Goal: Transaction & Acquisition: Purchase product/service

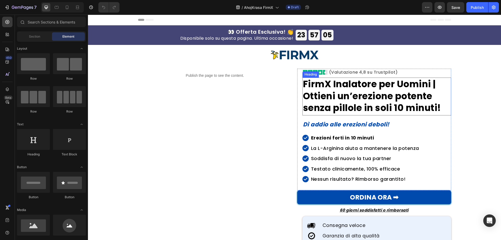
click at [368, 105] on strong "FirmX Inalatore per Uomini | Ottieni un’erezione potente senza pillole in soli …" at bounding box center [372, 96] width 138 height 37
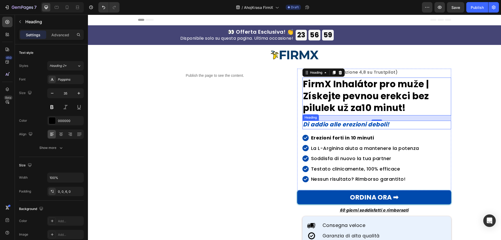
click at [314, 124] on icon "Dì addio alle erezioni deboli!" at bounding box center [346, 124] width 87 height 8
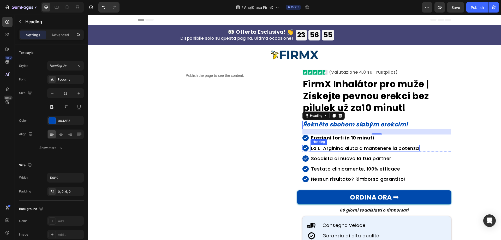
click at [370, 139] on strong "Erezioni forti in 10 minuti" at bounding box center [342, 137] width 63 height 7
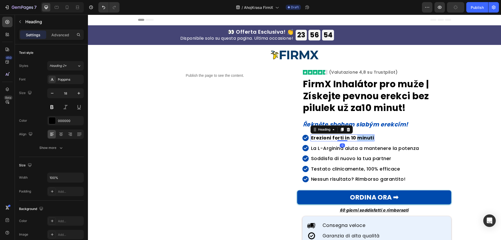
click at [362, 139] on strong "Erezioni forti in 10 minuti" at bounding box center [342, 137] width 63 height 7
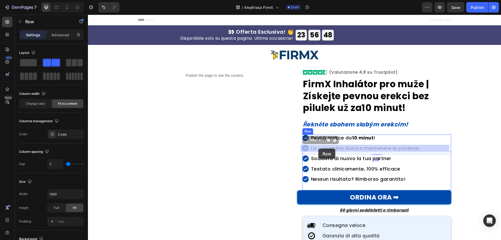
drag, startPoint x: 309, startPoint y: 144, endPoint x: 318, endPoint y: 149, distance: 10.3
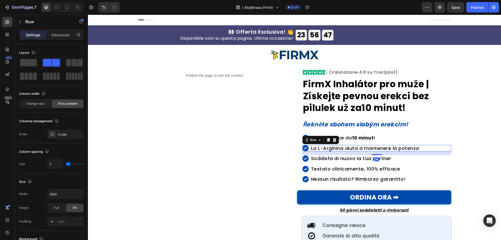
click at [421, 148] on div "Image Row La L-Arginina aiuta a mantenere la potenza Heading Row 14" at bounding box center [377, 148] width 149 height 7
click at [398, 149] on h2 "La L-Arginina aiuta a mantenere la potenza" at bounding box center [365, 148] width 109 height 7
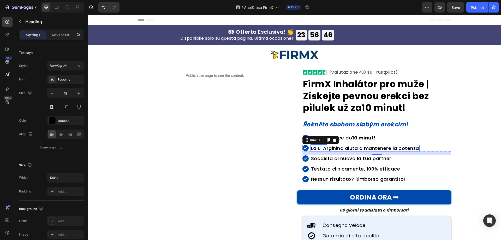
click at [398, 149] on h2 "La L-Arginina aiuta a mantenere la potenza" at bounding box center [365, 148] width 109 height 7
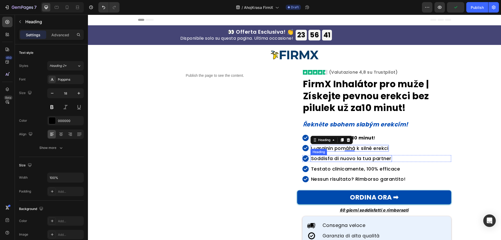
click at [352, 159] on h2 "Soddisfa di nuovo la tua partner" at bounding box center [351, 158] width 81 height 7
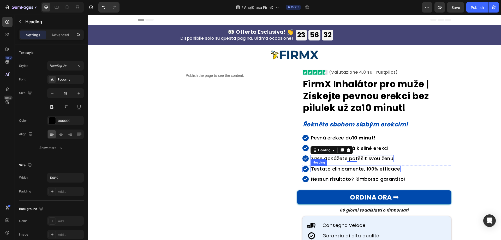
click at [340, 166] on h2 "Testato clinicamente, 100% efficace" at bounding box center [356, 169] width 90 height 7
click at [338, 168] on h2 "Testato clinicamente, 100% efficace" at bounding box center [356, 169] width 90 height 7
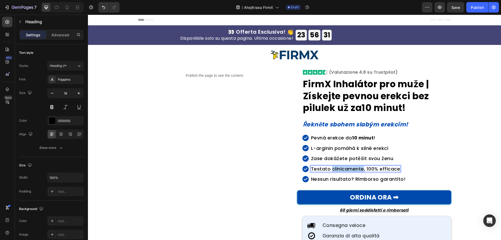
click at [338, 168] on p "Testato clinicamente, 100% efficace" at bounding box center [355, 169] width 89 height 6
click at [345, 178] on h2 "Nessun risultato? Rimborso garantito!" at bounding box center [359, 179] width 96 height 7
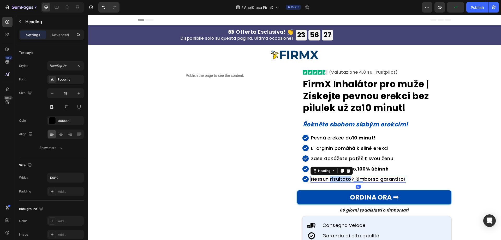
click at [345, 178] on h2 "Nessun risultato? Rimborso garantito!" at bounding box center [359, 179] width 96 height 7
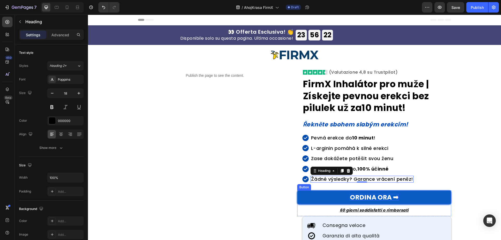
click at [361, 197] on p "ORDINA ORA ➡" at bounding box center [374, 197] width 49 height 7
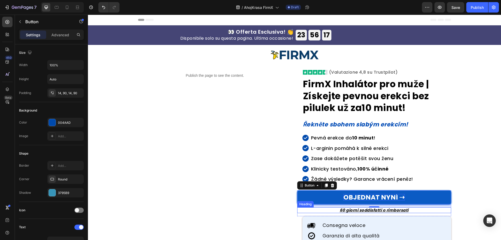
click at [388, 211] on strong "60 giorni soddisfatti o rimborsati" at bounding box center [374, 209] width 69 height 5
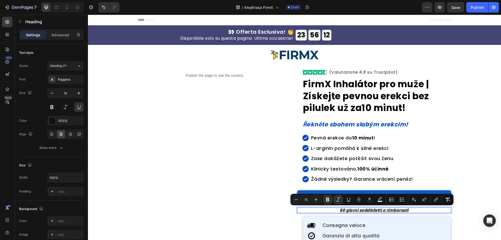
click at [364, 211] on strong "60 giorni soddisfatti o rimborsati" at bounding box center [374, 209] width 69 height 5
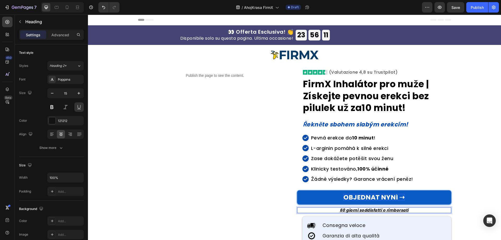
click at [371, 211] on strong "60 giorni soddisfatti o rimborsati" at bounding box center [374, 209] width 69 height 5
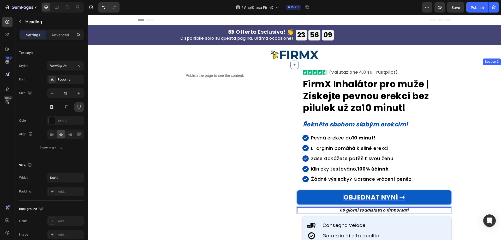
click at [466, 207] on div "Publish the page to see the content. Custom Code Image Image (Valutazione 4,8 s…" at bounding box center [294, 164] width 405 height 190
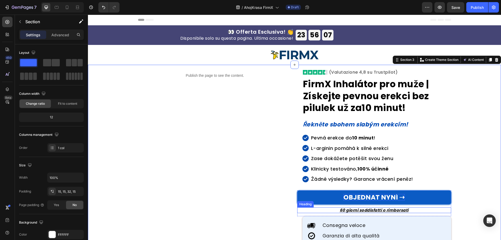
click at [372, 210] on strong "60 giorni soddisfatti o rimborsati" at bounding box center [374, 209] width 69 height 5
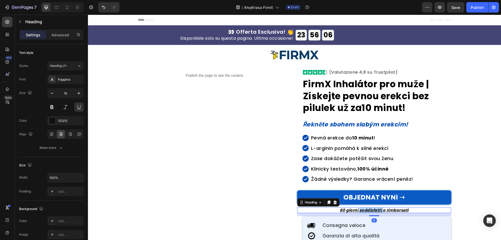
click at [372, 210] on strong "60 giorni soddisfatti o rimborsati" at bounding box center [374, 209] width 69 height 5
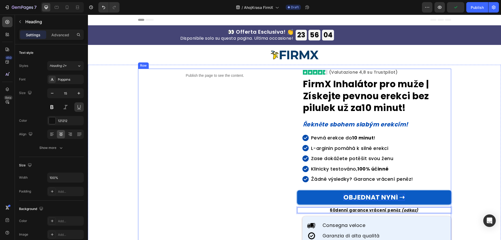
click at [255, 187] on div "Publish the page to see the content. Custom Code" at bounding box center [215, 164] width 154 height 190
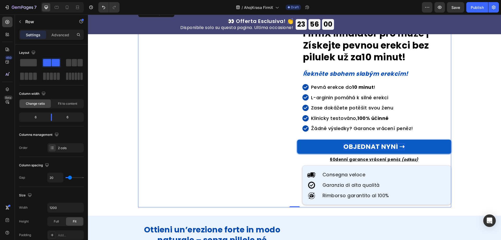
scroll to position [52, 0]
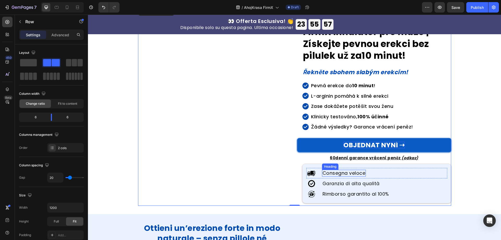
click at [355, 175] on h2 "Consegna veloce" at bounding box center [344, 173] width 44 height 7
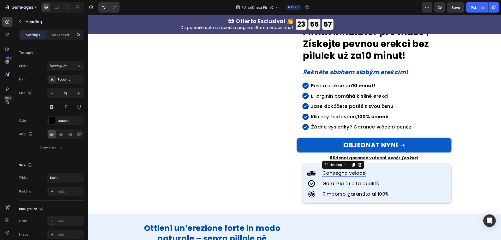
click at [355, 175] on h2 "Consegna veloce" at bounding box center [344, 173] width 44 height 7
click at [362, 183] on h2 "Garanzia di alta qualità" at bounding box center [351, 183] width 58 height 6
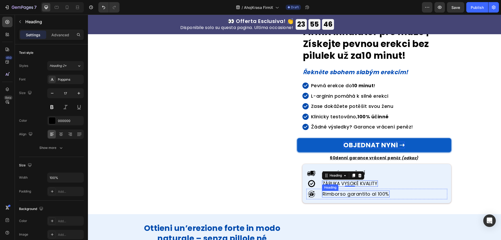
click at [363, 192] on h2 "Rimborso garantito al 100%" at bounding box center [356, 194] width 68 height 7
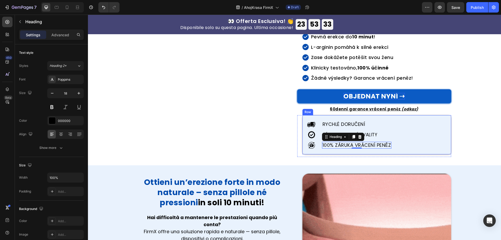
scroll to position [78, 0]
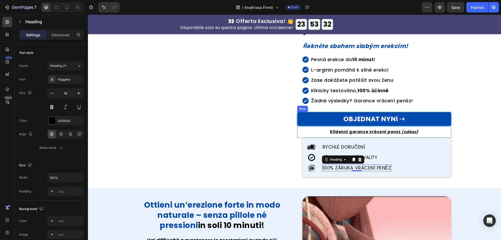
click at [357, 131] on strong "60denní garance vrácení peněz" at bounding box center [365, 131] width 71 height 5
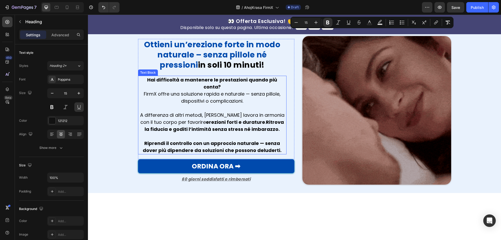
type input "16"
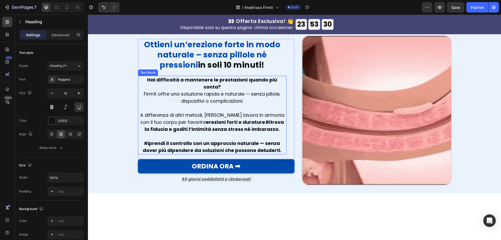
scroll to position [261, 0]
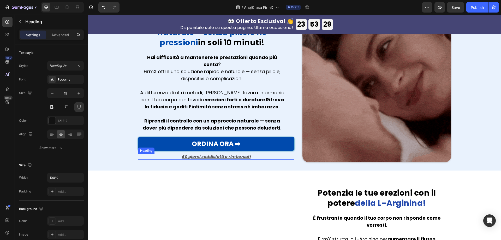
click at [221, 154] on strong "60 giorni soddisfatti o rimborsati" at bounding box center [216, 156] width 69 height 5
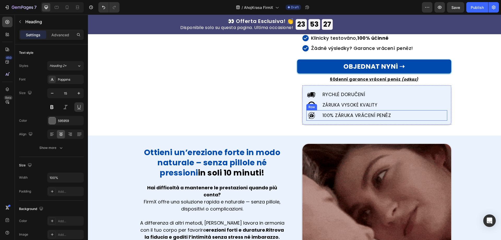
scroll to position [131, 0]
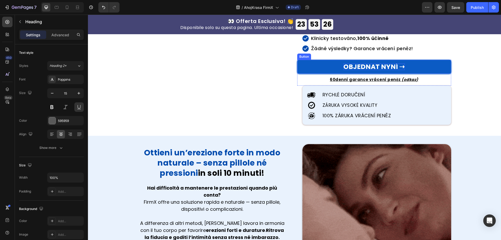
click at [370, 67] on p "OBJEDNAT NYNÍ ➝" at bounding box center [374, 66] width 61 height 7
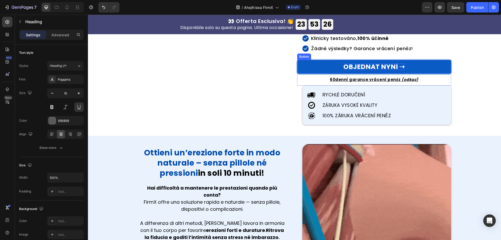
click at [370, 67] on p "OBJEDNAT NYNÍ ➝" at bounding box center [374, 66] width 61 height 7
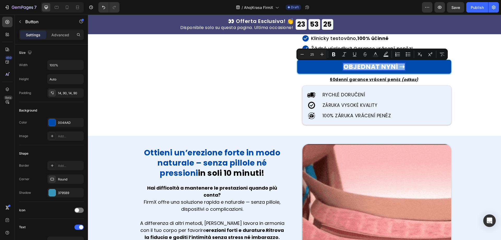
copy p "OBJEDNAT NYNÍ ➝"
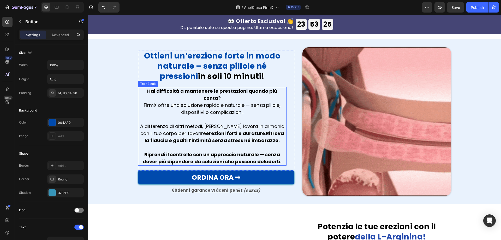
type input "16"
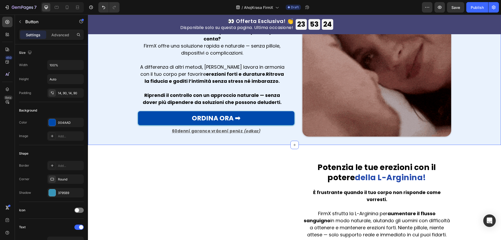
scroll to position [287, 0]
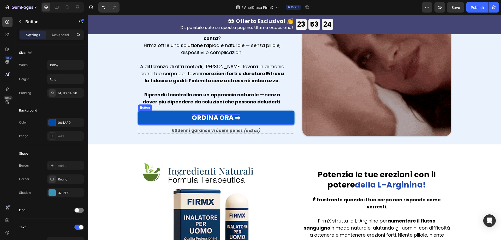
click at [219, 115] on p "ORDINA ORA ➡" at bounding box center [216, 117] width 49 height 7
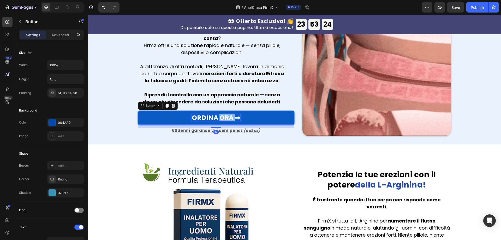
click at [219, 115] on p "ORDINA ORA ➡" at bounding box center [216, 117] width 49 height 7
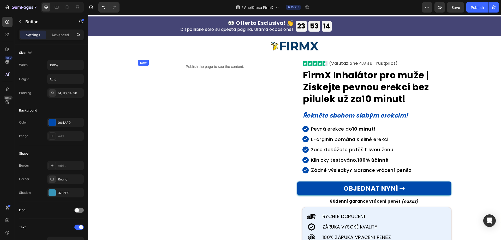
scroll to position [0, 0]
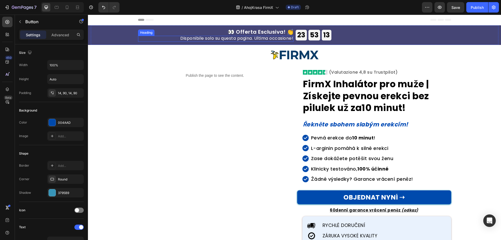
click at [257, 31] on h2 "👀 Offerta Esclusiva! 👏" at bounding box center [216, 31] width 156 height 7
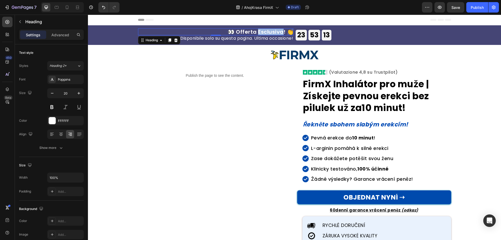
click at [257, 31] on h2 "👀 Offerta Esclusiva! 👏" at bounding box center [216, 31] width 156 height 7
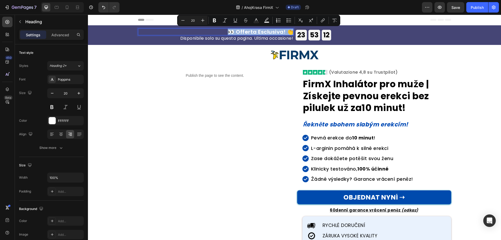
click at [257, 31] on p "👀 Offerta Esclusiva! 👏" at bounding box center [216, 31] width 156 height 7
drag, startPoint x: 235, startPoint y: 31, endPoint x: 284, endPoint y: 33, distance: 48.6
click at [284, 33] on p "👀 Offerta Esclusiva! 👏" at bounding box center [216, 31] width 156 height 7
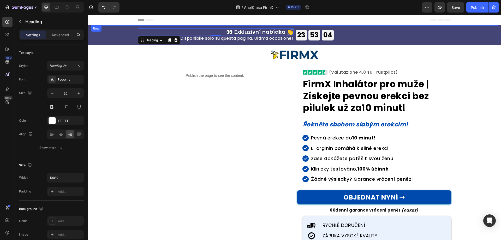
click at [220, 38] on h2 "Disponibile solo su questa pagina. Ultima occasione!" at bounding box center [216, 39] width 156 height 6
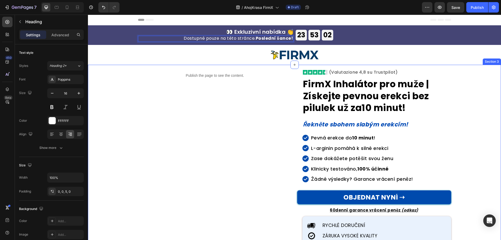
click at [106, 104] on div "Publish the page to see the content. Custom Code Image Image (Valutazione 4,8 s…" at bounding box center [294, 164] width 405 height 190
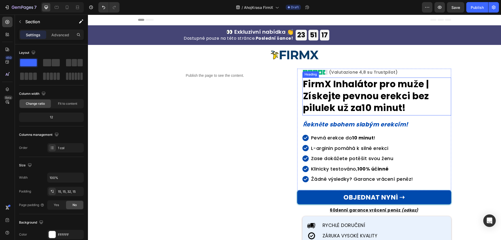
click at [359, 96] on h2 "FirmX Inhalátor pro muže | Získejte pevnou erekci bez pilulek už za 10 minut !" at bounding box center [377, 97] width 149 height 38
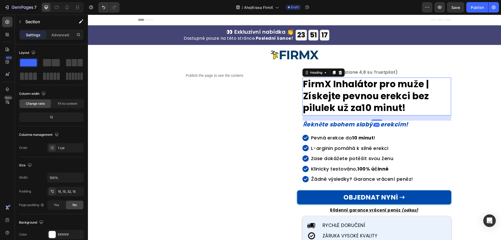
click at [359, 96] on h2 "FirmX Inhalátor pro muže | Získejte pevnou erekci bez pilulek už za 10 minut !" at bounding box center [377, 97] width 149 height 38
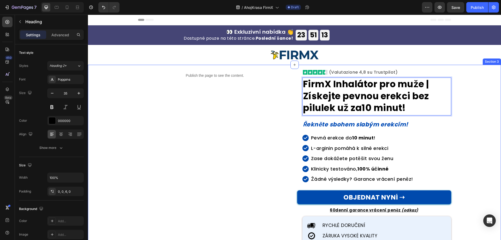
click at [473, 129] on div "Publish the page to see the content. Custom Code Image Image (Valutazione 4,8 s…" at bounding box center [294, 164] width 405 height 190
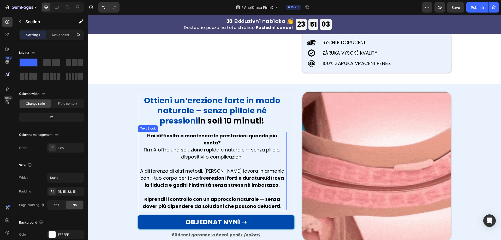
scroll to position [209, 0]
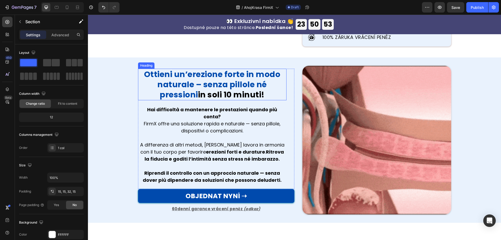
click at [200, 81] on strong "Ottieni un’erezione forte in modo naturale – senza pillole né pressioni" at bounding box center [212, 85] width 137 height 32
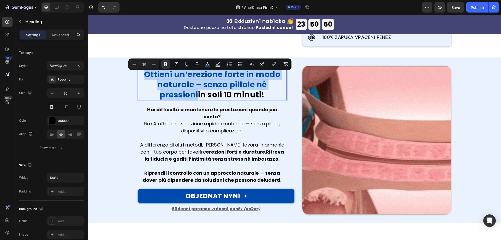
click at [250, 95] on strong "in soli 10 minuti!" at bounding box center [231, 94] width 67 height 11
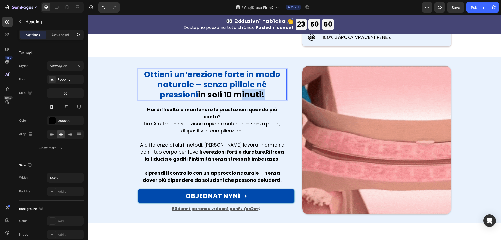
click at [250, 95] on strong "in soli 10 minuti!" at bounding box center [231, 94] width 67 height 11
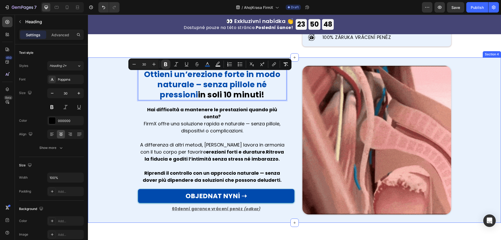
scroll to position [214, 0]
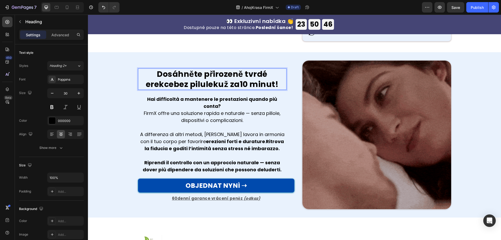
click at [142, 72] on p "Dosáhněte přirozeně tvrdé erekce bez pilulek už za 10 minut !" at bounding box center [212, 79] width 147 height 20
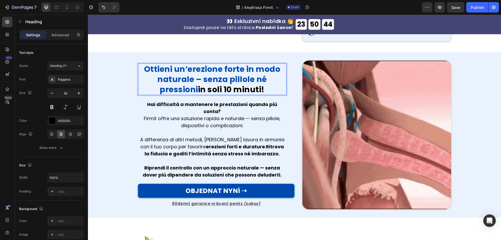
scroll to position [209, 0]
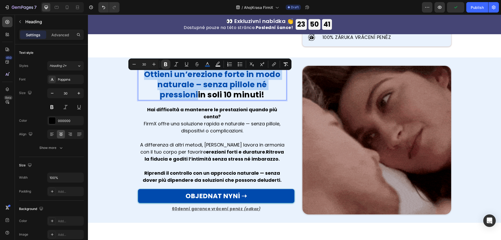
click at [204, 95] on strong "in soli 10 minuti!" at bounding box center [231, 94] width 67 height 11
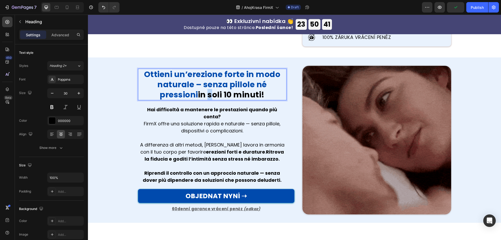
click at [205, 95] on strong "in soli 10 minuti!" at bounding box center [231, 94] width 67 height 11
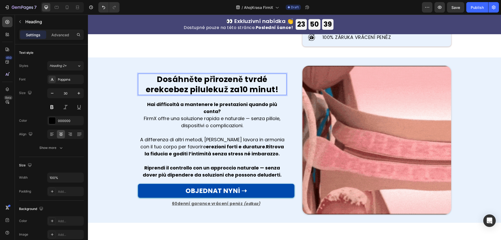
scroll to position [214, 0]
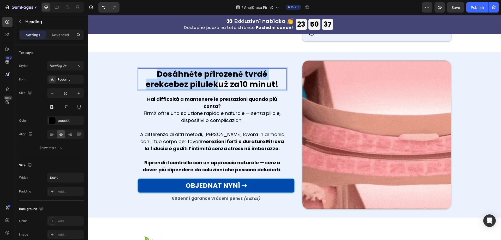
drag, startPoint x: 199, startPoint y: 87, endPoint x: 138, endPoint y: 74, distance: 62.5
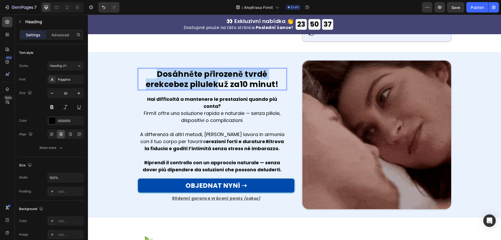
click at [139, 74] on p "Dosáhněte přirozeně tvrdé erekce bez pilulek už za 10 minut !" at bounding box center [212, 79] width 147 height 20
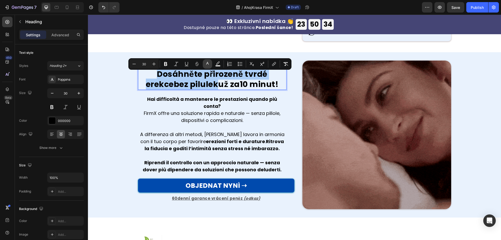
click at [209, 62] on icon "Editor contextual toolbar" at bounding box center [207, 63] width 5 height 5
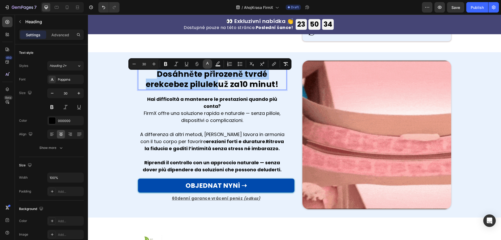
type input "000000"
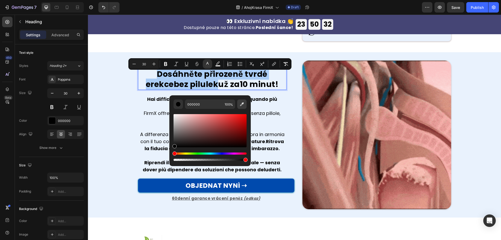
click at [243, 103] on icon "Editor contextual toolbar" at bounding box center [242, 104] width 4 height 4
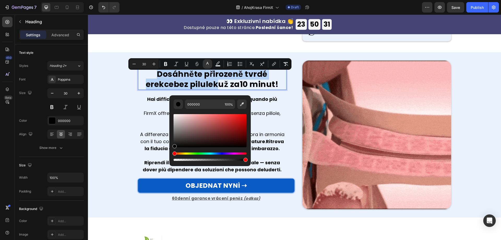
type input "004AAD"
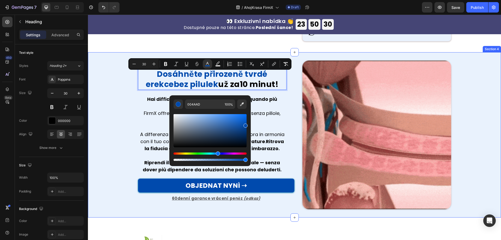
click at [109, 110] on div "Dosáhněte přirozeně tvrdé erekce bez pilulek už za 10 minut ! Heading 20 Hai di…" at bounding box center [294, 135] width 413 height 149
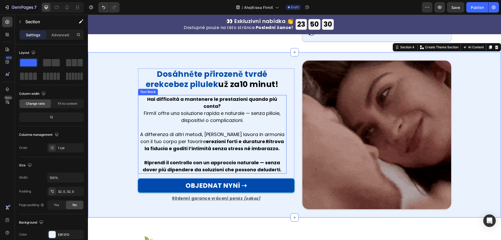
click at [170, 107] on p "Hai difficoltà a mantenere le prestazioni quando più conta? FirmX offre una sol…" at bounding box center [212, 110] width 147 height 28
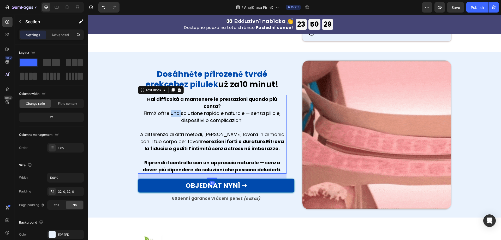
click at [170, 107] on p "Hai difficoltà a mantenere le prestazioni quando più conta? FirmX offre una sol…" at bounding box center [212, 110] width 147 height 28
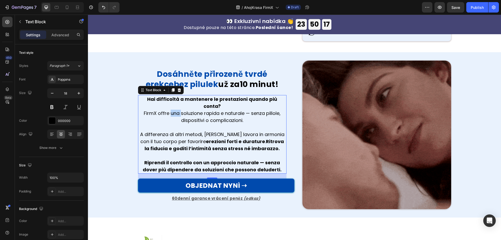
click at [160, 141] on p "A differenza di altri metodi, [PERSON_NAME] lavora in armonia con il tuo corpo …" at bounding box center [212, 141] width 147 height 21
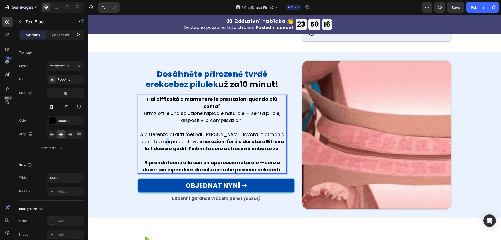
click at [160, 141] on p "A differenza di altri metodi, [PERSON_NAME] lavora in armonia con il tuo corpo …" at bounding box center [212, 141] width 147 height 21
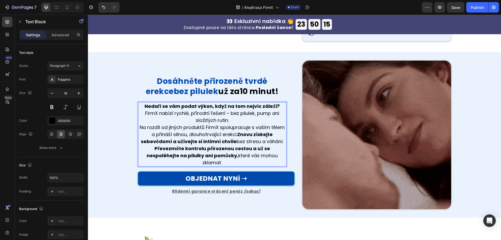
click at [216, 124] on p "Nedaří se vám podat výkon, když na tom nejvíc záleží? FirmX nabízí rychlé, přír…" at bounding box center [212, 113] width 147 height 21
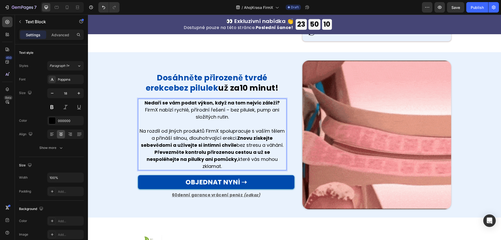
click at [281, 149] on p "Na rozdíl od jiných produktů FirmX spolupracuje s vaším tělem a přináší silnou,…" at bounding box center [212, 137] width 147 height 21
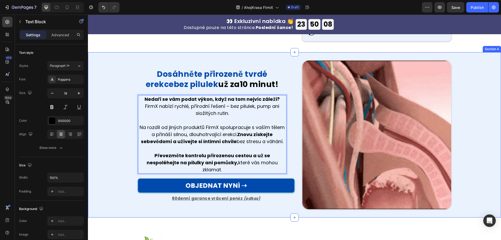
click at [120, 150] on div "⁠⁠⁠⁠⁠⁠⁠ Dosáhněte přirozeně tvrdé erekce bez pilulek už za 10 minut ! Heading N…" at bounding box center [294, 135] width 413 height 149
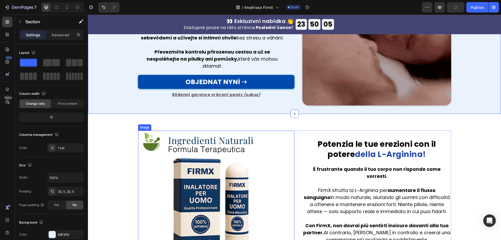
scroll to position [292, 0]
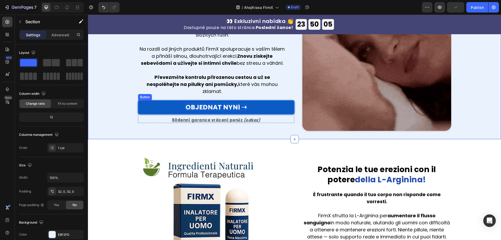
click at [227, 104] on p "OBJEDNAT NYNÍ ➝" at bounding box center [216, 107] width 61 height 7
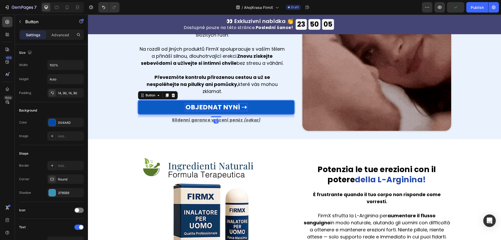
click at [227, 104] on p "OBJEDNAT NYNÍ ➝" at bounding box center [216, 107] width 61 height 7
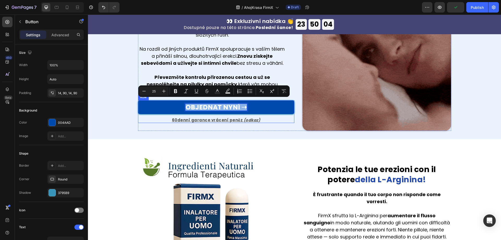
copy p "OBJEDNAT NYNÍ ➝"
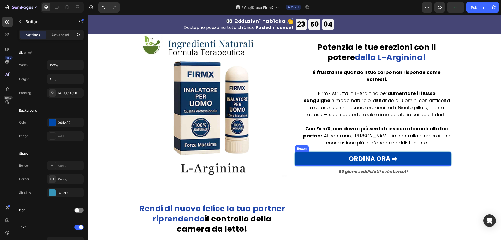
type input "16"
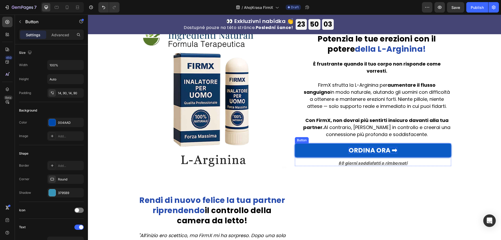
click at [374, 148] on p "ORDINA ORA ➡" at bounding box center [373, 150] width 49 height 7
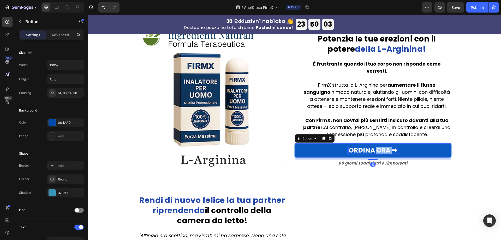
click at [374, 148] on p "ORDINA ORA ➡" at bounding box center [373, 150] width 49 height 7
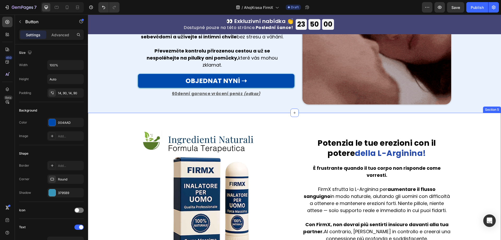
scroll to position [318, 0]
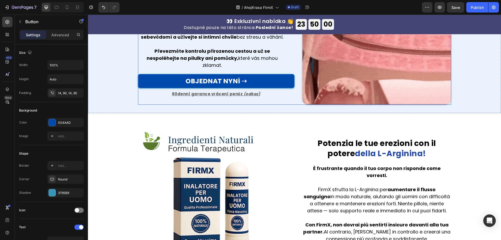
click at [211, 91] on strong "60denní garance vrácení peněz" at bounding box center [207, 93] width 71 height 5
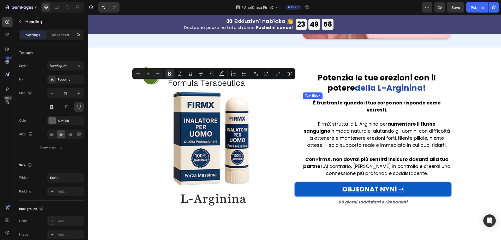
type input "16"
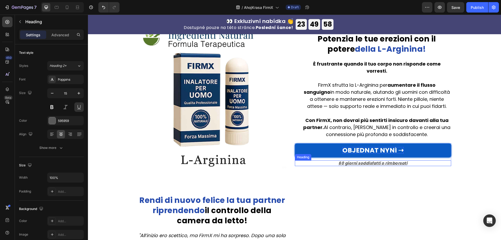
click at [376, 160] on strong "60 giorni soddisfatti o rimborsati" at bounding box center [373, 162] width 69 height 5
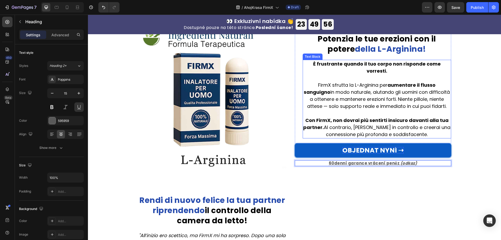
scroll to position [371, 0]
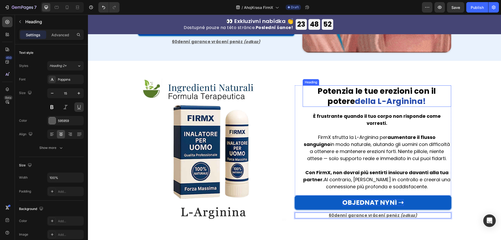
click at [351, 92] on strong "Potenzia le tue erezioni con il potere" at bounding box center [377, 95] width 119 height 21
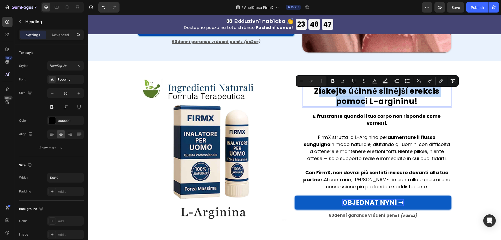
drag, startPoint x: 357, startPoint y: 104, endPoint x: 315, endPoint y: 97, distance: 42.1
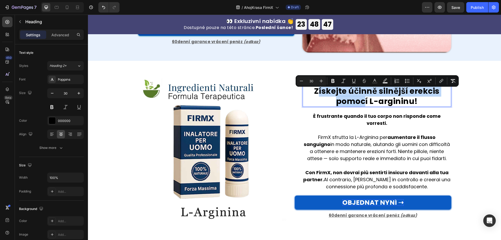
click at [315, 97] on p "Získejte účinně silnější erekci s pomocí L-argininu !" at bounding box center [376, 96] width 147 height 20
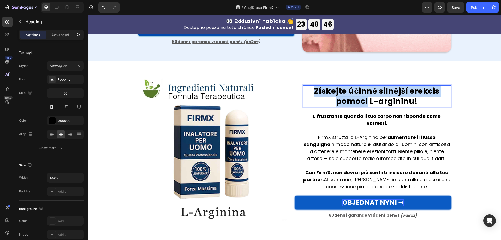
drag, startPoint x: 365, startPoint y: 105, endPoint x: 311, endPoint y: 92, distance: 55.8
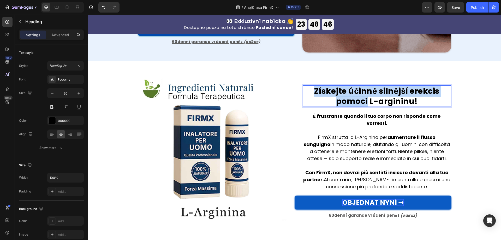
click at [311, 92] on p "Získejte účinně silnější erekci s pomocí L-argininu !" at bounding box center [376, 96] width 147 height 20
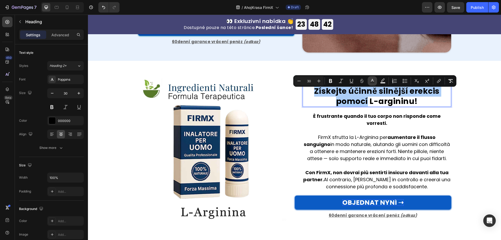
click at [372, 81] on icon "Editor contextual toolbar" at bounding box center [372, 80] width 5 height 5
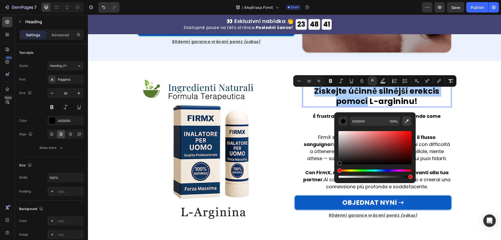
click at [407, 120] on icon "Editor contextual toolbar" at bounding box center [407, 121] width 4 height 4
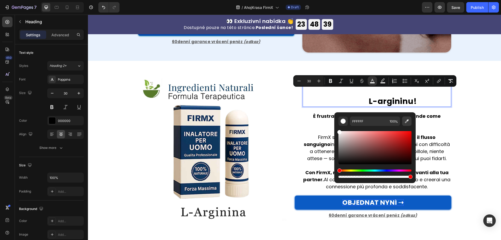
click at [407, 121] on icon "Editor contextual toolbar" at bounding box center [406, 121] width 5 height 5
type input "004AAD"
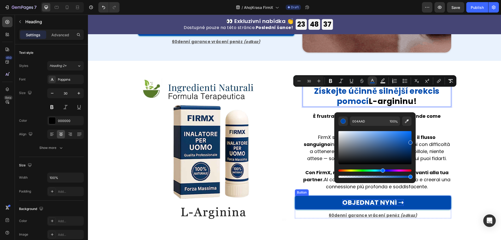
click at [471, 159] on div "Získejte účinně silnější erekci s pomocí L-argininu ! Heading 20 È frustrante q…" at bounding box center [294, 147] width 413 height 157
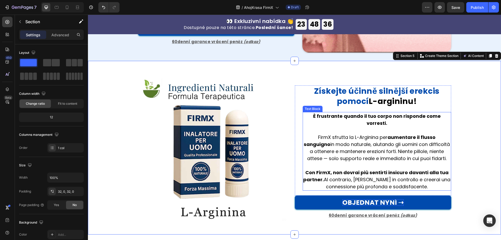
click at [346, 139] on p "FirmX sfrutta la L-Arginina per aumentare il flusso sanguigno in modo naturale,…" at bounding box center [376, 148] width 147 height 28
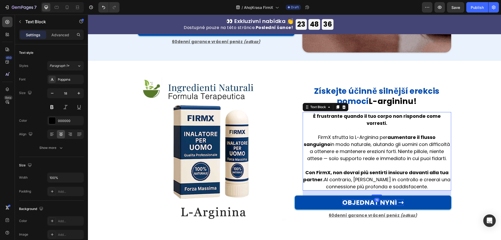
click at [346, 139] on p "FirmX sfrutta la L-Arginina per aumentare il flusso sanguigno in modo naturale,…" at bounding box center [376, 148] width 147 height 28
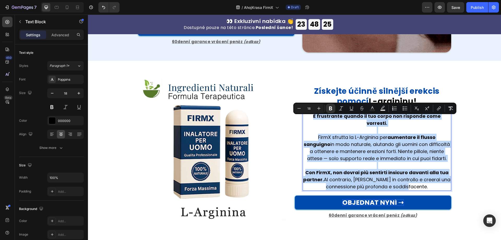
click at [344, 128] on p "Rich Text Editor. Editing area: main" at bounding box center [376, 130] width 147 height 7
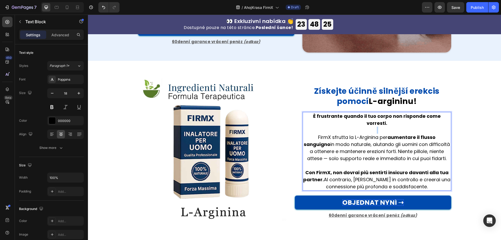
click at [344, 128] on p "Rich Text Editor. Editing area: main" at bounding box center [376, 130] width 147 height 7
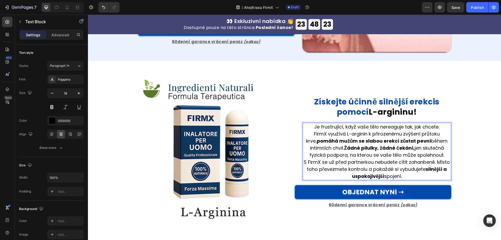
click at [439, 126] on p "Je frustrující, když vaše tělo nereaguje tak, jak chcete." at bounding box center [376, 126] width 147 height 7
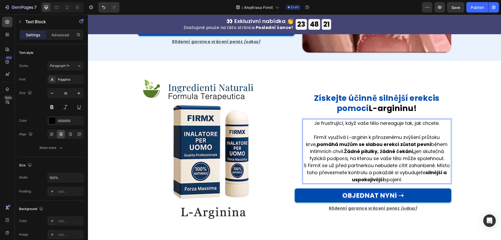
click at [444, 159] on p "FirmX využívá L-arginin k přirozenému zvýšení průtoku krve, pomáhá mužům se sla…" at bounding box center [376, 148] width 147 height 28
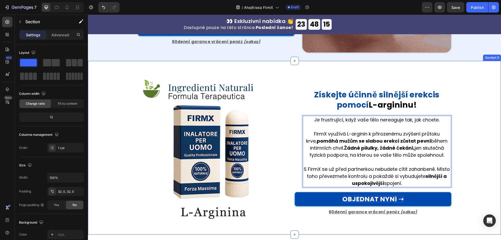
click at [469, 158] on div "⁠⁠⁠⁠⁠⁠⁠ Získejte účinně silnější erekci s pomocí L-argininu ! Heading Je frustr…" at bounding box center [294, 147] width 413 height 157
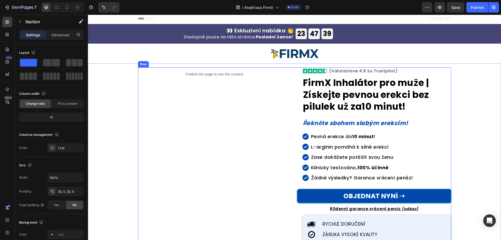
scroll to position [0, 0]
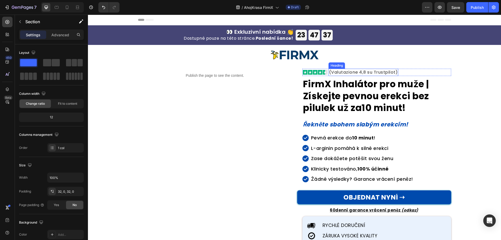
click at [340, 72] on h2 "(Valutazione 4,8 su Trustpilot)" at bounding box center [364, 73] width 70 height 8
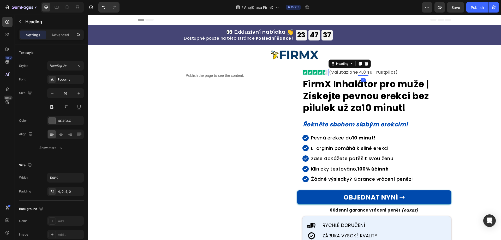
click at [340, 72] on h2 "(Valutazione 4,8 su Trustpilot)" at bounding box center [364, 73] width 70 height 8
copy p "(Valutazione 4,8 su Trustpilot)"
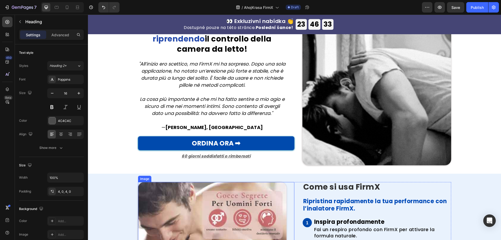
scroll to position [548, 0]
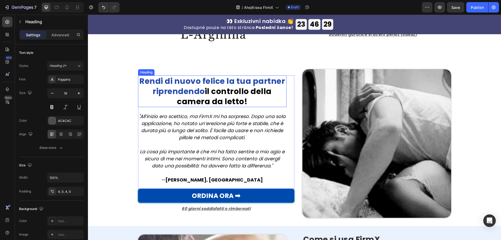
click at [225, 92] on strong "il controllo della camera da letto!" at bounding box center [224, 96] width 95 height 21
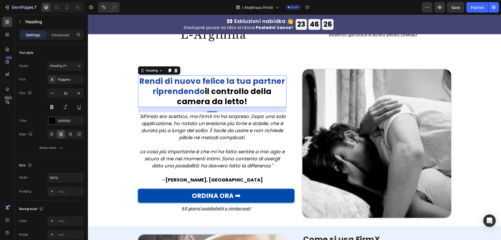
click at [212, 100] on strong "il controllo della camera da letto!" at bounding box center [224, 96] width 95 height 21
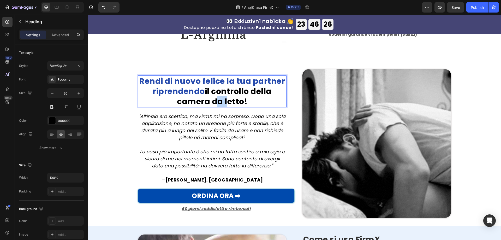
click at [212, 100] on strong "il controllo della camera da letto!" at bounding box center [224, 96] width 95 height 21
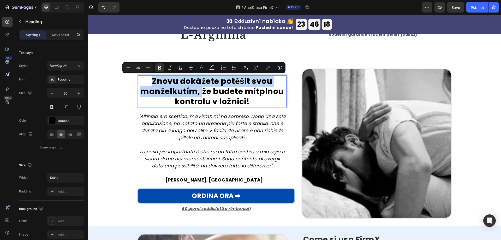
drag, startPoint x: 150, startPoint y: 77, endPoint x: 198, endPoint y: 92, distance: 50.0
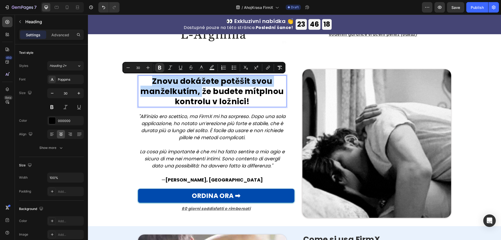
click at [198, 92] on p "Znovu dokážete potěšit svou manželku tím, že budete mít plnou kontrolu v ložnic…" at bounding box center [212, 91] width 147 height 31
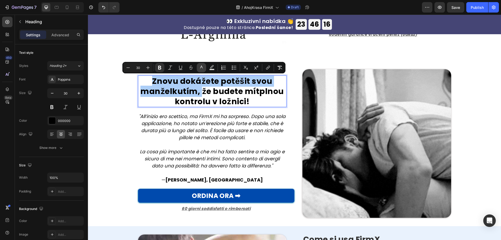
click at [200, 68] on icon "Editor contextual toolbar" at bounding box center [201, 67] width 5 height 5
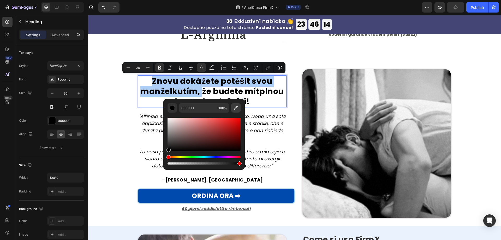
click at [239, 112] on button "Editor contextual toolbar" at bounding box center [235, 107] width 9 height 9
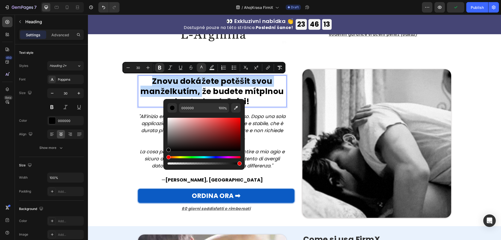
type input "004AAD"
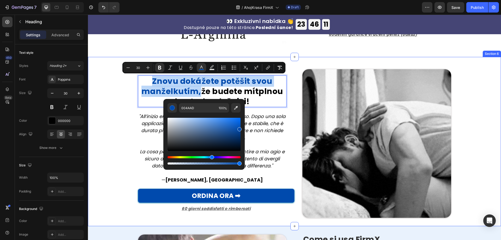
click at [121, 134] on div "Znovu dokážete potěšit svou manželku tím, že budete mít plnou kontrolu v ložnic…" at bounding box center [294, 143] width 405 height 165
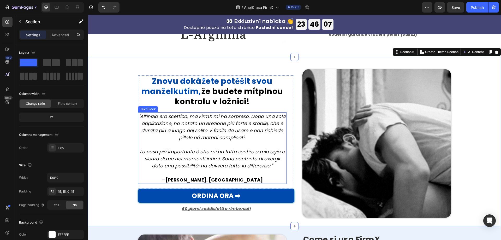
click at [210, 151] on icon "La cosa più importante è che mi ha fatto sentire a mio agio e sicuro di me nei …" at bounding box center [212, 158] width 145 height 21
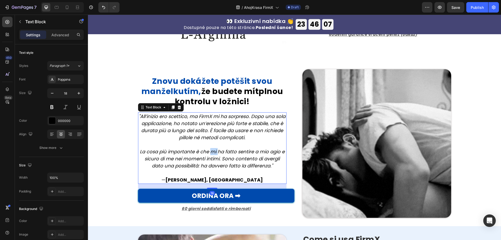
click at [210, 151] on icon "La cosa più importante è che mi ha fatto sentire a mio agio e sicuro di me nei …" at bounding box center [212, 158] width 145 height 21
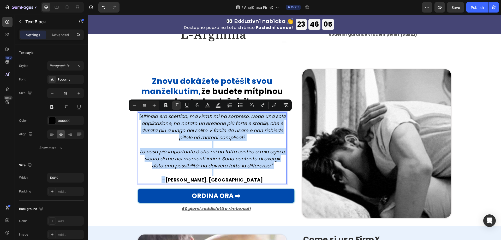
scroll to position [555, 0]
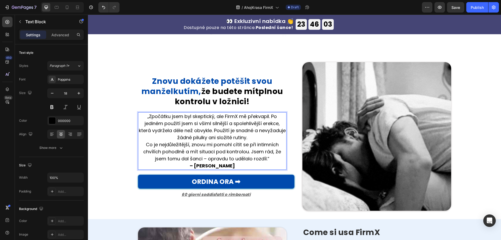
click at [250, 136] on p "„Zpočátku jsem byl skeptický, ale FirmX mě překvapil. Po jediném použití jsem s…" at bounding box center [212, 127] width 147 height 28
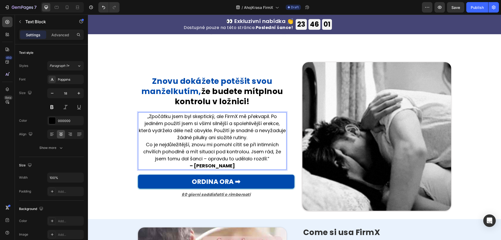
scroll to position [552, 0]
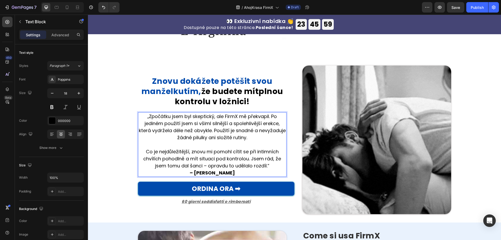
click at [272, 165] on p "Co je nejdůležitější, znovu mi pomohl cítit se při intimních chvílích pohodlně …" at bounding box center [212, 158] width 147 height 21
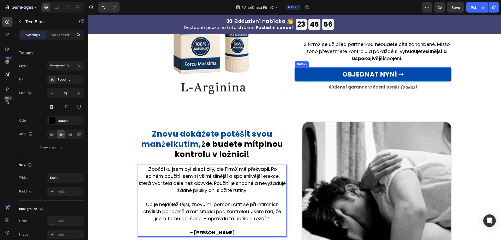
scroll to position [470, 0]
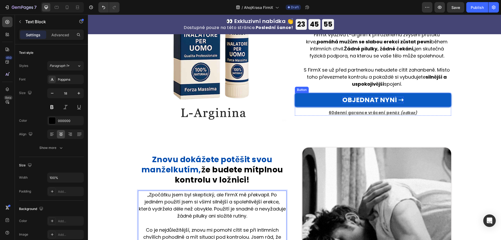
click at [357, 97] on p "OBJEDNAT NYNÍ ➝" at bounding box center [372, 100] width 61 height 7
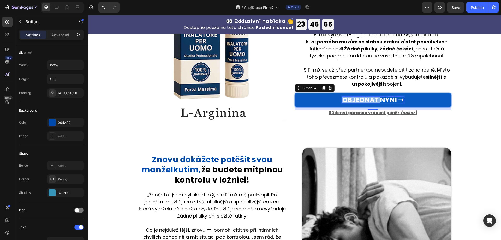
click at [357, 97] on p "OBJEDNAT NYNÍ ➝" at bounding box center [372, 100] width 61 height 7
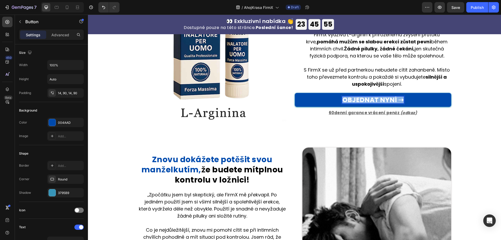
copy p "OBJEDNAT NYNÍ ➝"
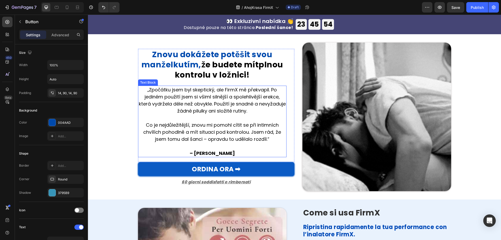
type input "16"
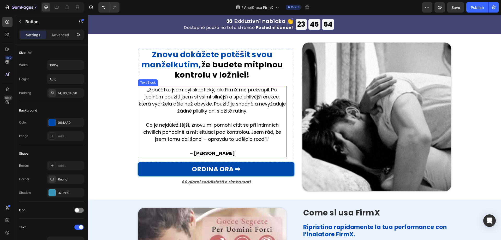
scroll to position [600, 0]
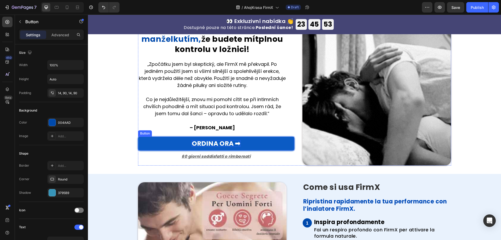
click at [215, 145] on p "ORDINA ORA ➡" at bounding box center [216, 143] width 49 height 7
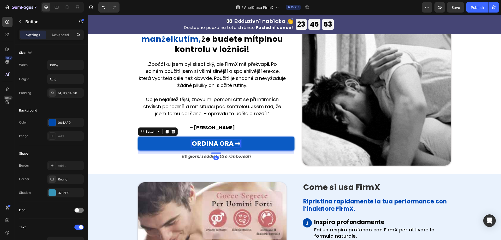
click at [215, 144] on p "ORDINA ORA ➡" at bounding box center [216, 143] width 49 height 7
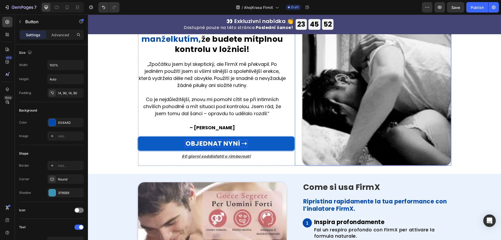
scroll to position [522, 0]
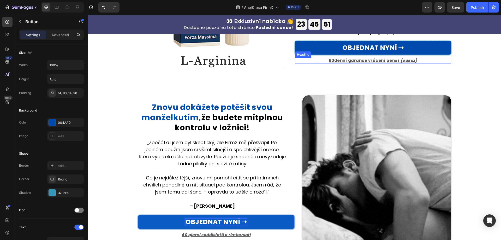
click at [357, 61] on strong "60denní garance vrácení peněz" at bounding box center [364, 60] width 71 height 5
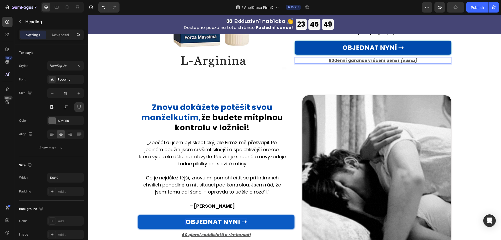
click at [374, 60] on strong "60denní garance vrácení peněz" at bounding box center [364, 60] width 71 height 5
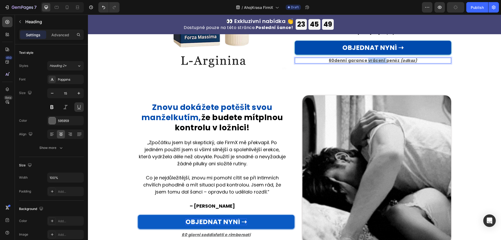
click at [374, 60] on strong "60denní garance vrácení peněz" at bounding box center [364, 60] width 71 height 5
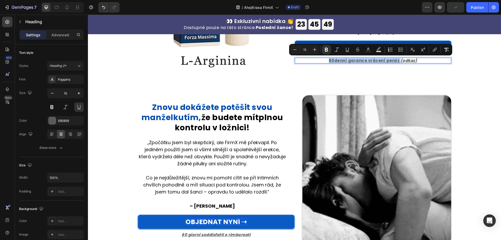
copy p "60denní garance vrácení peněz"
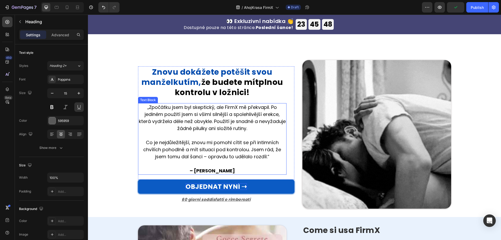
type input "16"
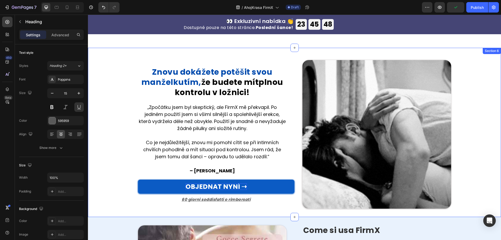
scroll to position [600, 0]
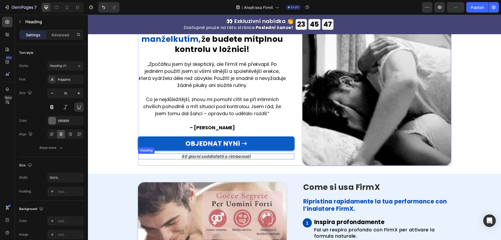
click at [218, 157] on strong "60 giorni soddisfatti o rimborsati" at bounding box center [216, 155] width 69 height 5
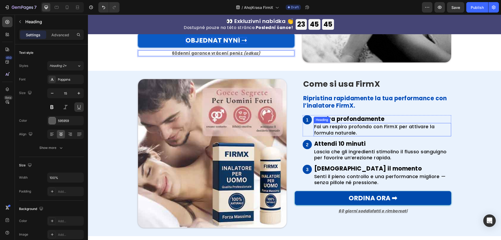
scroll to position [705, 0]
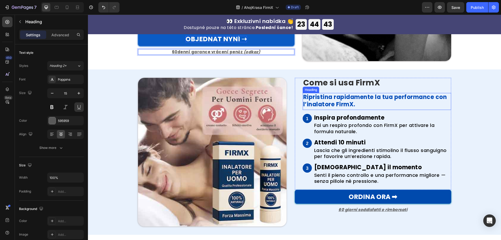
click at [346, 85] on strong "Come si usa FirmX" at bounding box center [341, 82] width 77 height 11
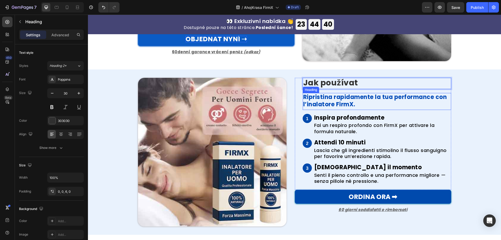
click at [348, 100] on strong "Ripristina rapidamente la tua performance con l’inalatore FirmX." at bounding box center [375, 101] width 144 height 16
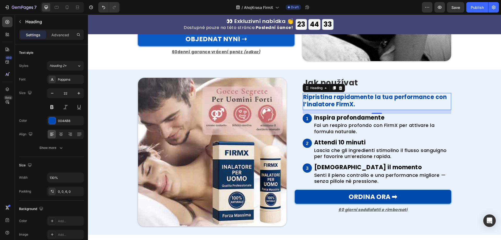
click at [364, 104] on p "Ripristina rapidamente la tua performance con l’inalatore FirmX." at bounding box center [376, 100] width 147 height 15
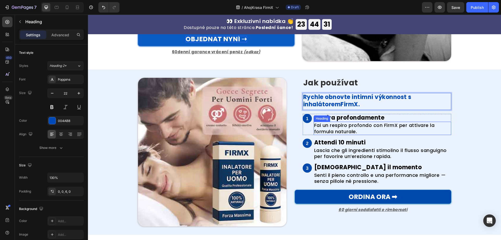
click at [349, 124] on h2 "Fai un respiro profondo con FirmX per attivare la formula naturale." at bounding box center [383, 128] width 138 height 13
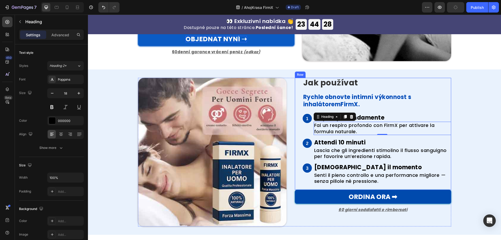
click at [371, 118] on h2 "Inspira profondamente" at bounding box center [383, 118] width 138 height 8
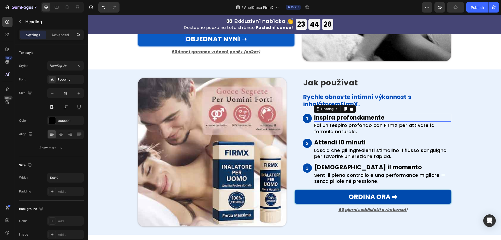
click at [371, 118] on h2 "Inspira profondamente" at bounding box center [383, 118] width 138 height 8
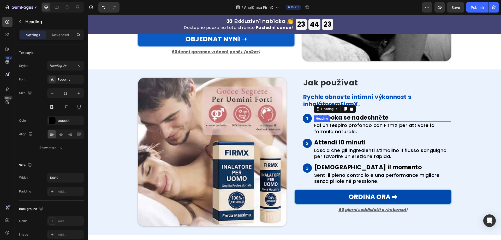
click at [350, 127] on h2 "Fai un respiro profondo con FirmX per attivare la formula naturale." at bounding box center [383, 128] width 138 height 13
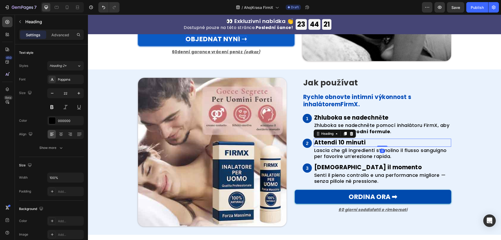
click at [315, 144] on h2 "Attendi 10 minuti" at bounding box center [383, 143] width 138 height 8
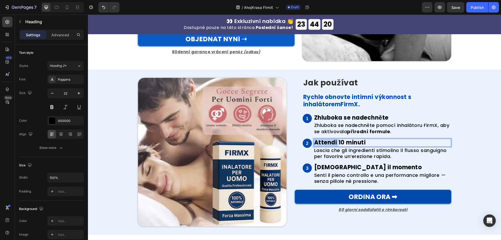
click at [315, 144] on p "Attendi 10 minuti" at bounding box center [382, 142] width 137 height 7
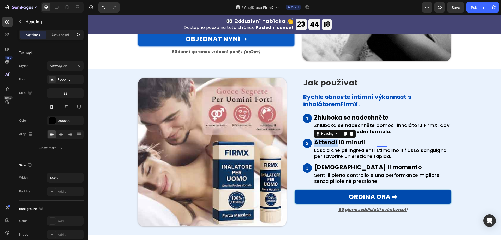
click at [359, 144] on p "Attendi 10 minuti" at bounding box center [382, 142] width 137 height 7
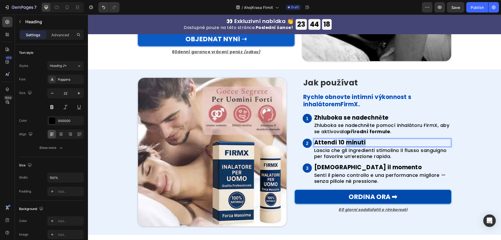
click at [359, 144] on p "Attendi 10 minuti" at bounding box center [382, 142] width 137 height 7
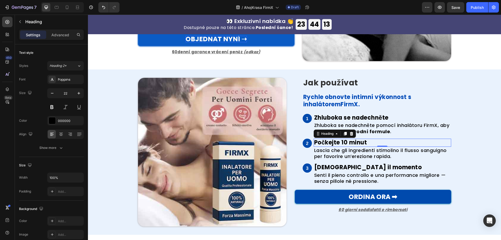
click at [373, 153] on h2 "Lascia che gli ingredienti stimolino il flusso sanguigno per favorire un’erezio…" at bounding box center [383, 153] width 138 height 13
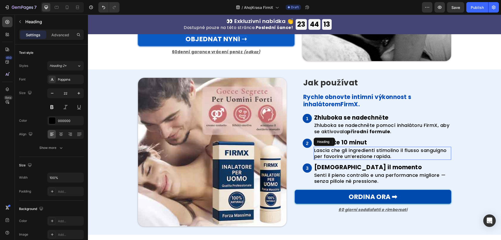
click at [373, 153] on h2 "Lascia che gli ingredienti stimolino il flusso sanguigno per favorire un’erezio…" at bounding box center [383, 153] width 138 height 13
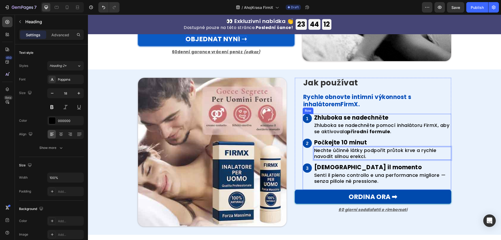
click at [350, 166] on h2 "[DEMOGRAPHIC_DATA] il momento" at bounding box center [383, 167] width 138 height 8
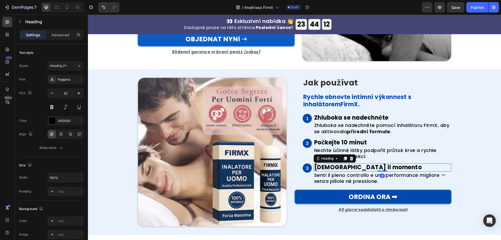
click at [354, 167] on h2 "[DEMOGRAPHIC_DATA] il momento" at bounding box center [383, 167] width 138 height 8
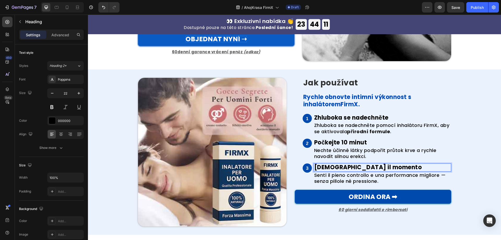
click at [354, 167] on p "[DEMOGRAPHIC_DATA] il momento" at bounding box center [382, 167] width 137 height 7
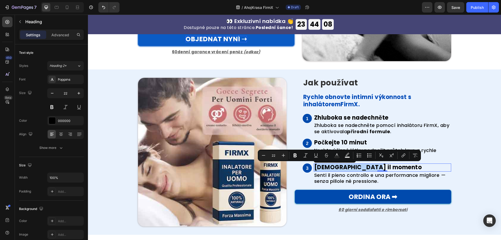
click at [377, 166] on p "[DEMOGRAPHIC_DATA] il momento" at bounding box center [382, 167] width 137 height 7
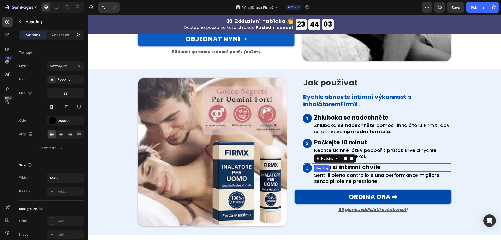
click at [365, 177] on h2 "Senti il pieno controllo e una performance migliore — senza pillole né pression…" at bounding box center [383, 178] width 138 height 13
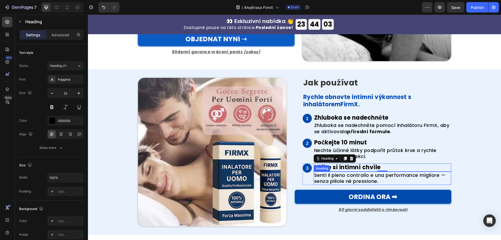
click at [365, 177] on h2 "Senti il pieno controllo e una performance migliore — senza pillole né pression…" at bounding box center [383, 178] width 138 height 13
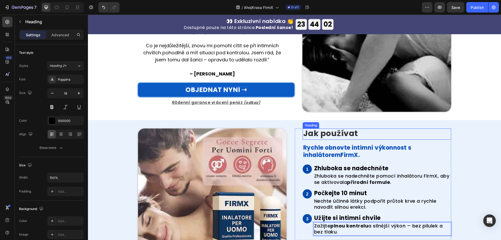
scroll to position [600, 0]
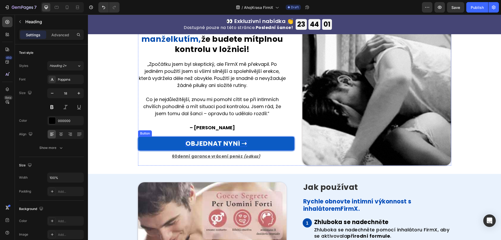
click at [228, 140] on p "OBJEDNAT NYNÍ ➝" at bounding box center [216, 143] width 61 height 7
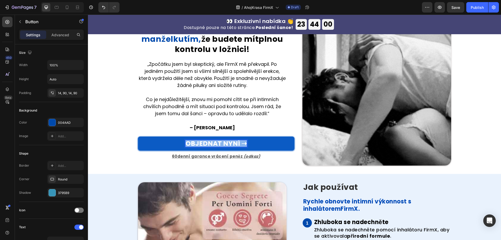
copy p "OBJEDNAT NYNÍ ➝"
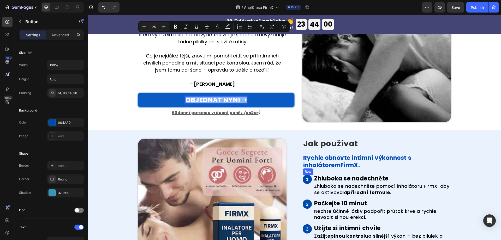
scroll to position [705, 0]
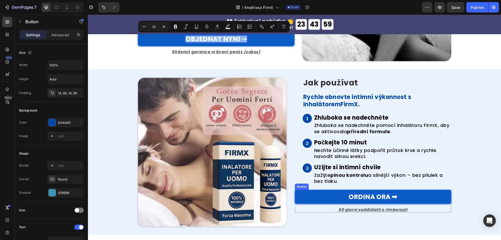
click at [366, 196] on p "ORDINA ORA ➡" at bounding box center [373, 196] width 49 height 7
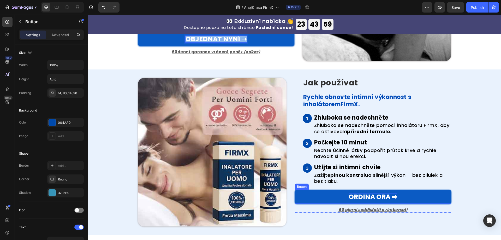
click at [366, 196] on p "ORDINA ORA ➡" at bounding box center [373, 196] width 49 height 7
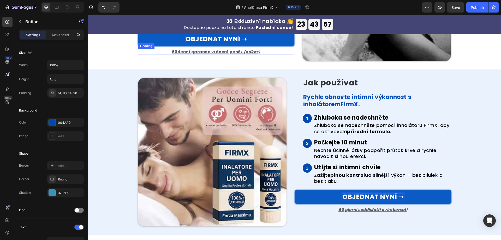
click at [196, 51] on strong "60denní garance vrácení peněz" at bounding box center [207, 51] width 71 height 5
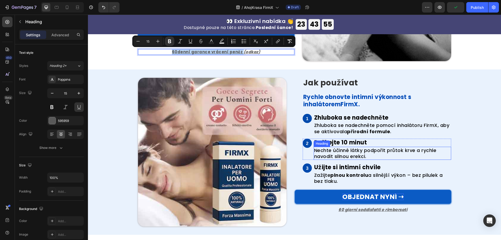
copy p "60denní garance vrácení peněz"
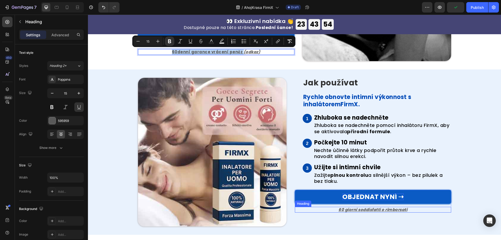
click at [384, 210] on strong "60 giorni soddisfatti o rimborsati" at bounding box center [373, 209] width 69 height 5
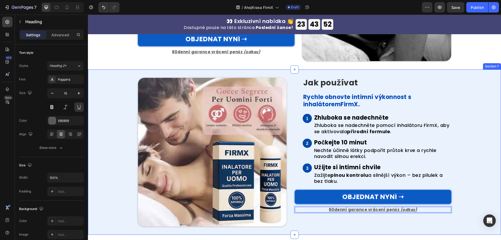
click at [465, 172] on div "Image ⁠⁠⁠⁠⁠⁠⁠ Jak používat Heading Rychle obnovte intimní výkonnost s inhalátor…" at bounding box center [294, 152] width 405 height 149
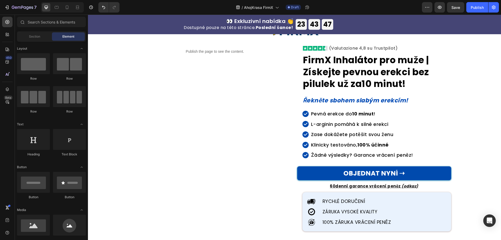
scroll to position [0, 0]
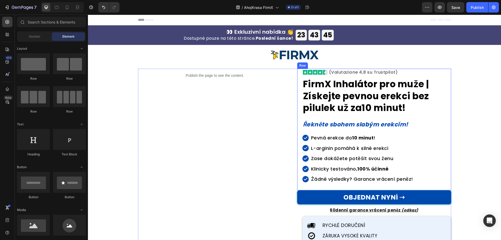
click at [366, 73] on h2 "(Valutazione 4,8 su Trustpilot)" at bounding box center [364, 73] width 70 height 8
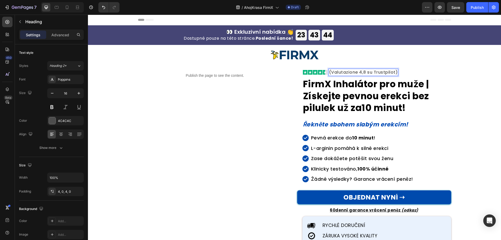
copy p "(Valutazione 4,8 su Trustpilot)"
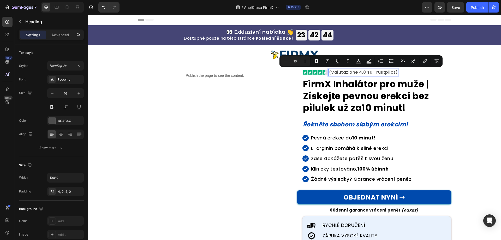
click at [386, 73] on p "(Valutazione 4,8 su Trustpilot)" at bounding box center [363, 72] width 69 height 5
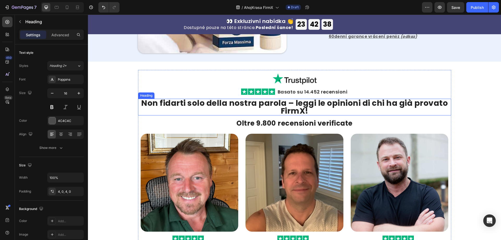
scroll to position [861, 0]
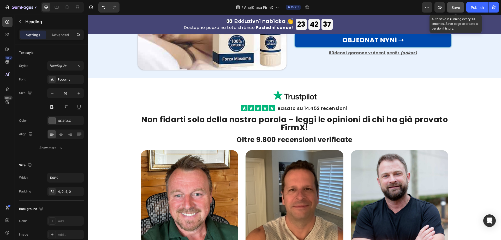
click at [452, 8] on span "Save" at bounding box center [456, 7] width 9 height 4
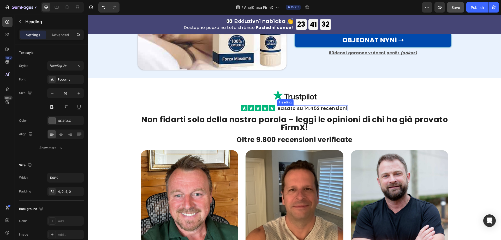
click at [329, 108] on h2 "Basato su 14.452 recensioni" at bounding box center [312, 108] width 71 height 6
click at [331, 108] on h2 "Basato su 14.452 recensioni" at bounding box center [312, 108] width 71 height 6
click at [331, 108] on p "Basato su 14.452 recensioni" at bounding box center [313, 108] width 70 height 5
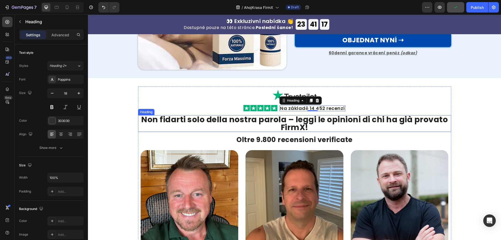
click at [300, 118] on strong "Non fidarti solo della nostra parola – leggi le opinioni di chi ha già provato …" at bounding box center [294, 123] width 307 height 19
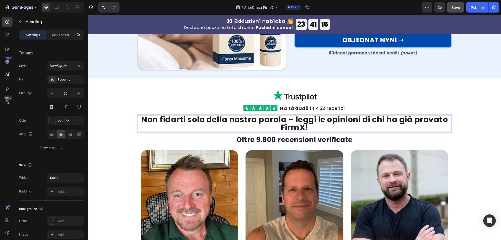
click at [299, 120] on strong "Non fidarti solo della nostra parola – leggi le opinioni di chi ha già provato …" at bounding box center [294, 123] width 307 height 19
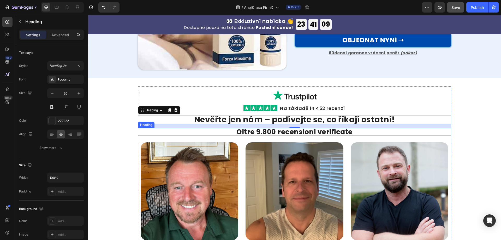
click at [260, 131] on strong "Oltre 9.800 recensioni verificate" at bounding box center [295, 131] width 116 height 9
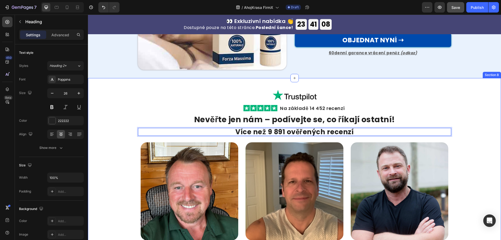
click at [124, 103] on div "Image Row Image Na základě 14 452 recenzí Heading Row ⁠⁠⁠⁠⁠⁠⁠ Nevěřte jen nám –…" at bounding box center [294, 197] width 405 height 223
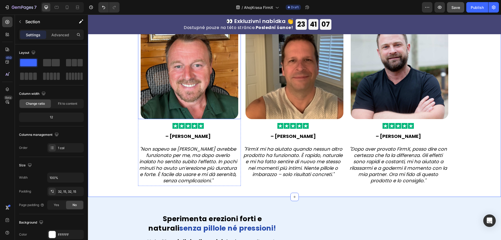
scroll to position [992, 0]
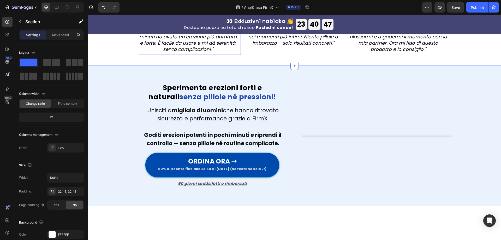
scroll to position [966, 0]
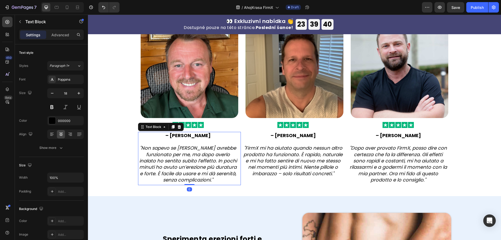
click at [187, 139] on strong "– [PERSON_NAME]" at bounding box center [188, 135] width 45 height 7
click at [202, 153] on p "– Luca R. "Non sapevo se FirmX avrebbe funzionato per me, ma dopo averlo inalat…" at bounding box center [188, 157] width 99 height 51
drag, startPoint x: 201, startPoint y: 153, endPoint x: 198, endPoint y: 153, distance: 3.1
click at [199, 153] on p "– Luca R. "Non sapevo se FirmX avrebbe funzionato per me, ma dopo averlo inalat…" at bounding box center [188, 157] width 99 height 51
click at [190, 139] on strong "– [PERSON_NAME]" at bounding box center [188, 135] width 45 height 7
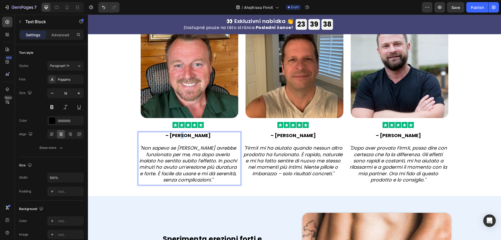
click at [190, 139] on strong "– [PERSON_NAME]" at bounding box center [188, 135] width 45 height 7
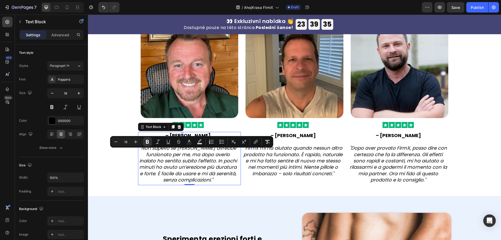
click at [194, 139] on strong "– [PERSON_NAME]" at bounding box center [188, 135] width 45 height 7
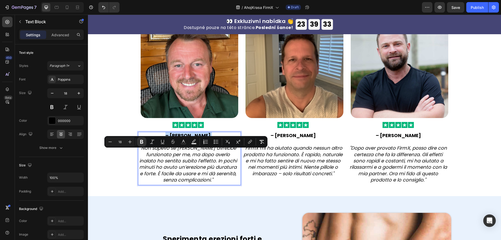
click at [198, 156] on p "– Luca R. "Non sapevo se FirmX avrebbe funzionato per me, ma dopo averlo inalat…" at bounding box center [188, 157] width 99 height 51
drag, startPoint x: 198, startPoint y: 154, endPoint x: 172, endPoint y: 151, distance: 26.2
click at [172, 151] on p "– Luca R. "Non sapevo se FirmX avrebbe funzionato per me, ma dopo averlo inalat…" at bounding box center [188, 157] width 99 height 51
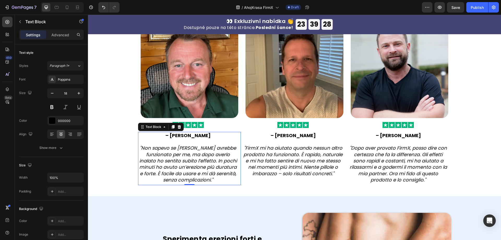
click at [195, 176] on icon ""Non sapevo se [PERSON_NAME] avrebbe funzionato per me, ma dopo averlo inalato …" at bounding box center [188, 164] width 98 height 38
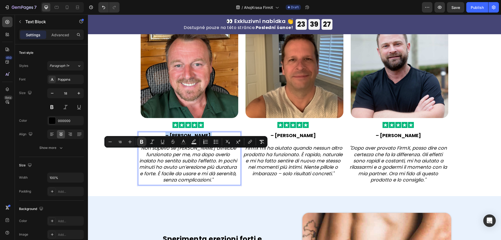
click at [157, 164] on icon ""Non sapevo se [PERSON_NAME] avrebbe funzionato per me, ma dopo averlo inalato …" at bounding box center [188, 164] width 98 height 38
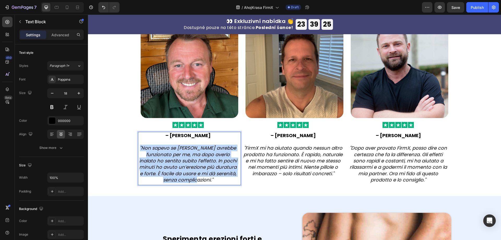
drag, startPoint x: 137, startPoint y: 163, endPoint x: 232, endPoint y: 195, distance: 100.7
click at [232, 183] on p "– Felix L. "Non sapevo se FirmX avrebbe funzionato per me, ma dopo averlo inala…" at bounding box center [188, 157] width 99 height 51
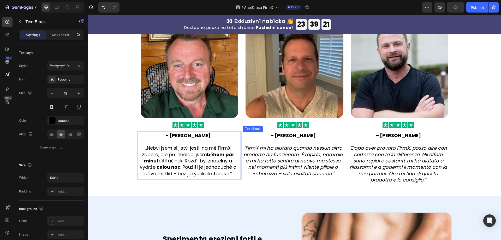
click at [268, 171] on icon ""FirmX mi ha aiutato quando nessun altro prodotto ha funzionato. È rapido, natu…" at bounding box center [293, 161] width 99 height 32
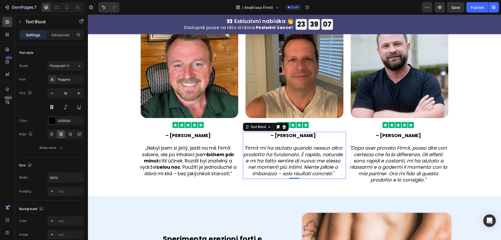
click at [298, 139] on strong "– [PERSON_NAME]" at bounding box center [293, 135] width 45 height 7
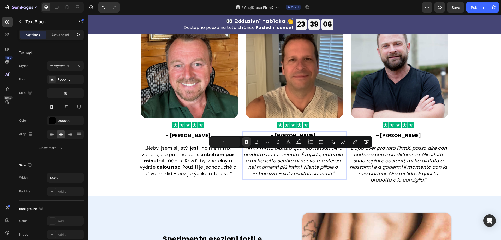
click at [308, 139] on p "– [PERSON_NAME]" at bounding box center [293, 135] width 99 height 6
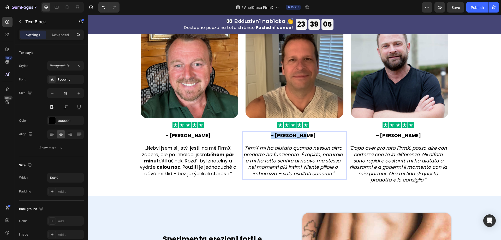
drag, startPoint x: 310, startPoint y: 153, endPoint x: 271, endPoint y: 150, distance: 39.3
click at [271, 139] on p "– [PERSON_NAME]" at bounding box center [293, 135] width 99 height 6
click at [285, 176] on icon ""FirmX mi ha aiutato quando nessun altro prodotto ha funzionato. È rapido, natu…" at bounding box center [293, 161] width 99 height 32
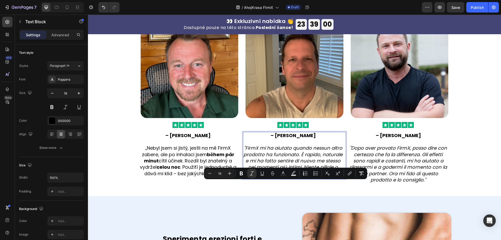
click at [335, 177] on p ""FirmX mi ha aiutato quando nessun altro prodotto ha funzionato. È rapido, natu…" at bounding box center [293, 158] width 99 height 38
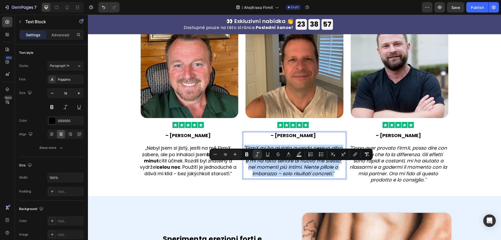
drag, startPoint x: 337, startPoint y: 190, endPoint x: 242, endPoint y: 165, distance: 98.5
click at [244, 165] on p ""FirmX mi ha aiutato quando nessun altro prodotto ha funzionato. È rapido, natu…" at bounding box center [293, 158] width 99 height 38
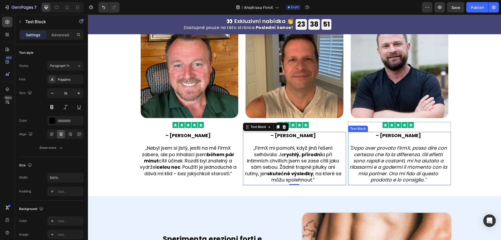
click at [394, 139] on strong "– [PERSON_NAME]" at bounding box center [398, 135] width 45 height 7
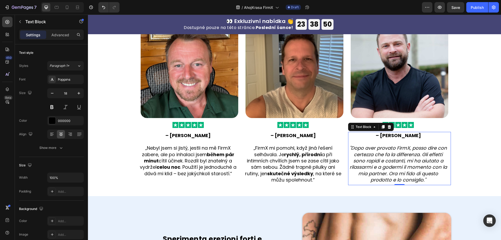
click at [394, 139] on strong "– [PERSON_NAME]" at bounding box center [398, 135] width 45 height 7
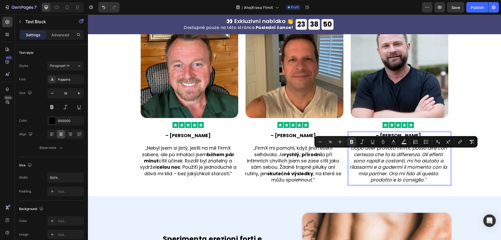
click at [416, 153] on p "– Giuseppe N. "Dopo aver provato FirmX, posso dire con certezza che fa la diffe…" at bounding box center [398, 157] width 99 height 51
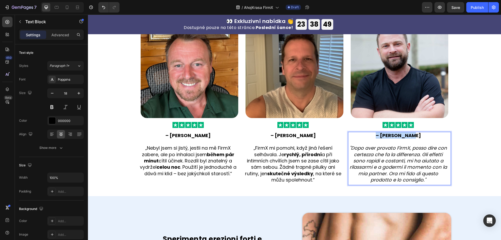
drag, startPoint x: 421, startPoint y: 153, endPoint x: 367, endPoint y: 152, distance: 53.5
click at [362, 152] on p "– Giuseppe N. "Dopo aver provato FirmX, posso dire con certezza che fa la diffe…" at bounding box center [398, 157] width 99 height 51
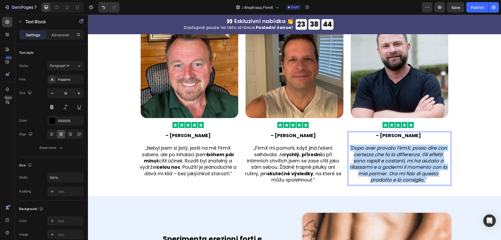
drag, startPoint x: 349, startPoint y: 165, endPoint x: 439, endPoint y: 200, distance: 97.1
click at [439, 183] on p "– Lukáš D. "Dopo aver provato FirmX, posso dire con certezza che fa la differen…" at bounding box center [398, 157] width 99 height 51
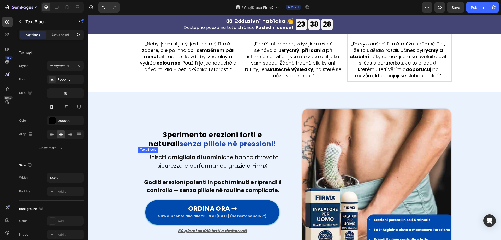
scroll to position [1096, 0]
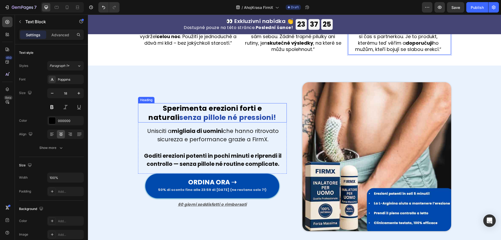
click at [168, 122] on h2 "Sperimenta erezioni forti e naturali senza pillole né pressioni!" at bounding box center [212, 112] width 149 height 19
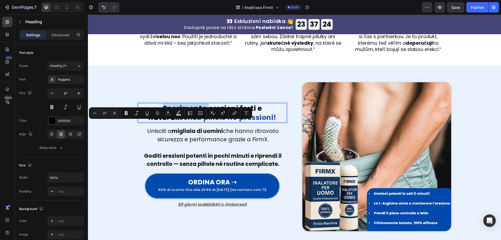
click at [143, 122] on p "Sperimenta erezioni forti e naturali senza pillole né pressioni!" at bounding box center [213, 113] width 148 height 18
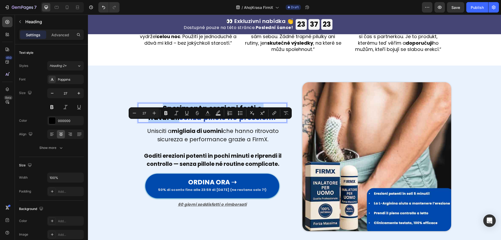
drag, startPoint x: 156, startPoint y: 125, endPoint x: 275, endPoint y: 126, distance: 119.6
click at [275, 122] on p "Sperimenta erezioni forti e naturali senza pillole né pressioni!" at bounding box center [213, 113] width 148 height 18
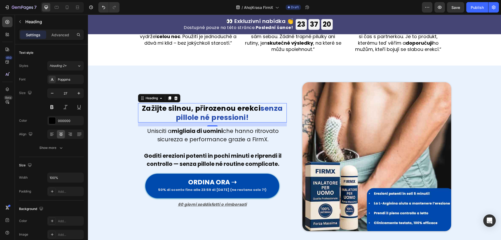
click at [260, 122] on span "senza pillole né pressioni!" at bounding box center [229, 112] width 107 height 19
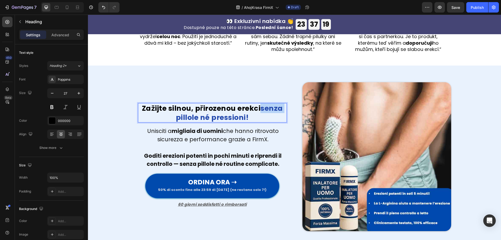
click at [260, 122] on span "senza pillole né pressioni!" at bounding box center [229, 112] width 107 height 19
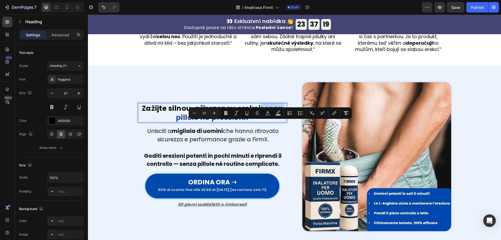
click at [260, 122] on span "senza pillole né pressioni!" at bounding box center [229, 112] width 107 height 19
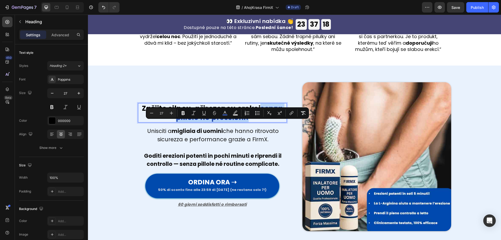
drag, startPoint x: 260, startPoint y: 125, endPoint x: 270, endPoint y: 133, distance: 12.4
click at [270, 122] on p "Zažijte silnou, přirozenou erekci senza pillole né pressioni!" at bounding box center [213, 113] width 148 height 18
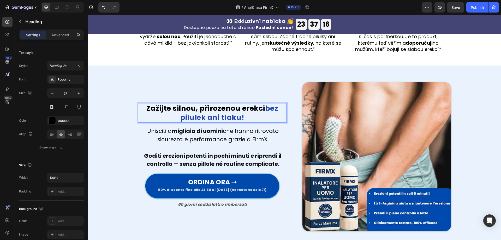
click at [263, 122] on p "Zažijte silnou, přirozenou erekci bez pilulek ani tlaku!" at bounding box center [213, 113] width 148 height 18
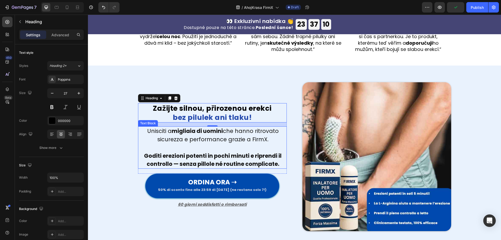
click at [245, 143] on p "Unisciti a migliaia di uomini che hanno ritrovato sicurezza e performance grazi…" at bounding box center [213, 135] width 147 height 16
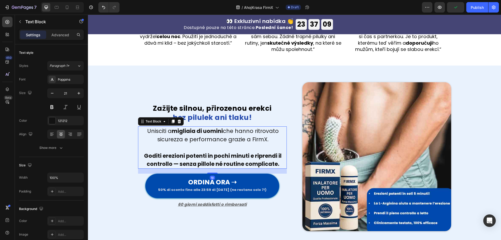
click at [271, 143] on p "Unisciti a migliaia di uomini che hanno ritrovato sicurezza e performance grazi…" at bounding box center [213, 135] width 147 height 16
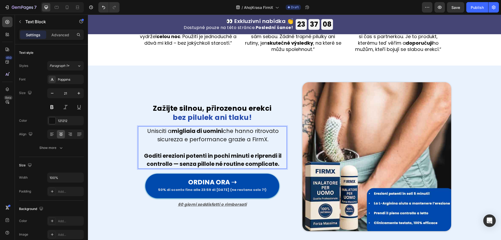
drag, startPoint x: 274, startPoint y: 157, endPoint x: 140, endPoint y: 146, distance: 134.4
click at [140, 143] on p "Unisciti a migliaia di uomini che hanno ritrovato sicurezza e performance grazi…" at bounding box center [213, 135] width 147 height 16
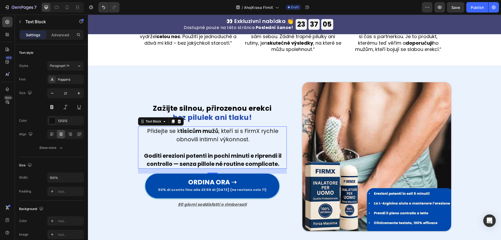
click at [152, 168] on strong "Goditi erezioni potenti in pochi minuti e riprendi il controllo — senza pillole…" at bounding box center [213, 160] width 138 height 16
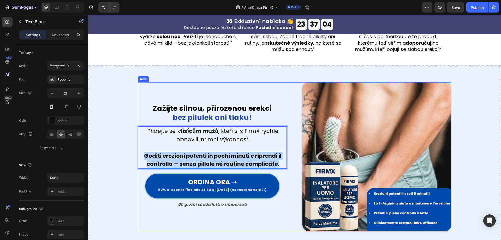
drag, startPoint x: 160, startPoint y: 174, endPoint x: 291, endPoint y: 187, distance: 131.7
click at [291, 187] on div "Zažijte silnou, přirozenou erekci bez pilulek ani tlaku! Heading Přidejte se k …" at bounding box center [294, 156] width 313 height 149
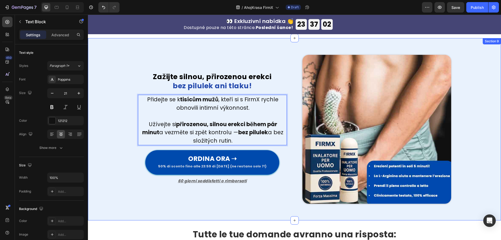
scroll to position [1175, 0]
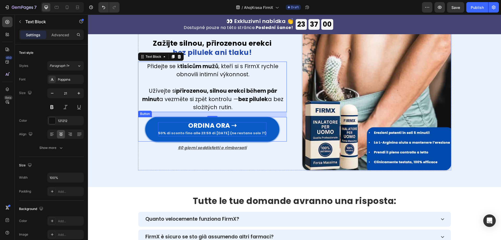
drag, startPoint x: 215, startPoint y: 123, endPoint x: 218, endPoint y: 123, distance: 2.9
click at [215, 123] on strong "ORDINA ORA ➝" at bounding box center [212, 125] width 49 height 9
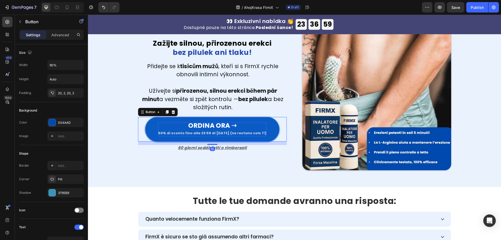
click at [240, 125] on p "ORDINA ORA ➝ 50% di sconto fino alle 23:59 di oggi (ne restano solo 7!)" at bounding box center [212, 129] width 108 height 14
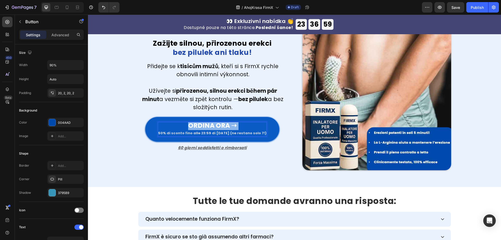
click at [240, 125] on p "ORDINA ORA ➝ 50% di sconto fino alle 23:59 di oggi (ne restano solo 7!)" at bounding box center [212, 129] width 108 height 14
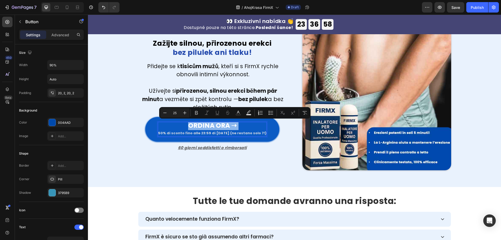
click at [247, 126] on p "ORDINA ORA ➝ 50% di sconto fino alle 23:59 di oggi (ne restano solo 7!)" at bounding box center [212, 129] width 108 height 14
drag, startPoint x: 229, startPoint y: 126, endPoint x: 173, endPoint y: 125, distance: 55.3
click at [173, 125] on p "ORDINA ORA ➝ 50% di sconto fino alle 23:59 di oggi (ne restano solo 7!)" at bounding box center [212, 129] width 108 height 14
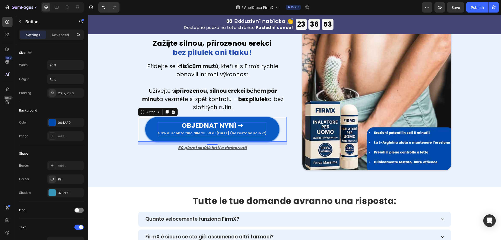
click at [168, 134] on strong "50% di sconto fino alle 23:59 di [DATE] (ne restano solo 7!)" at bounding box center [212, 133] width 108 height 5
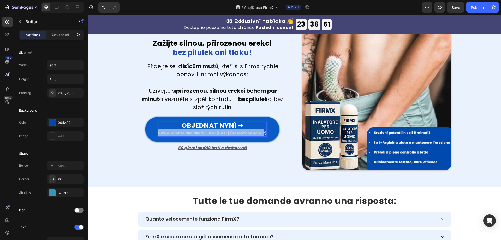
drag, startPoint x: 163, startPoint y: 132, endPoint x: 265, endPoint y: 132, distance: 102.6
click at [265, 132] on link "OBJEDNAT NYNÍ ➝ 50% di sconto fino alle 23:59 di oggi (ne restano solo 7!)" at bounding box center [212, 129] width 134 height 25
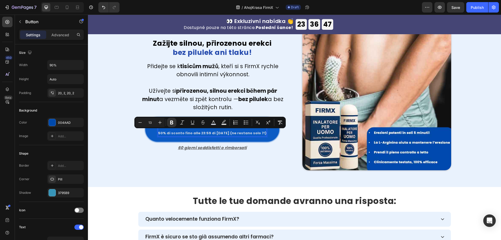
click at [222, 131] on strong "50% di sconto fino alle 23:59 di [DATE] (ne restano solo 7!)" at bounding box center [212, 133] width 108 height 5
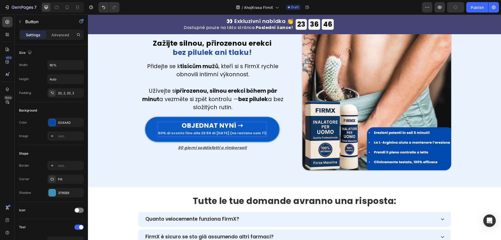
click at [165, 133] on strong "50% di sconto fino alle 23:59 di [DATE] (ne restano solo 7!)" at bounding box center [212, 133] width 108 height 5
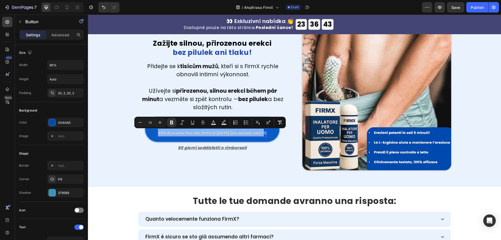
type input "25"
click at [171, 132] on strong "50% di sconto fino alle 23:59 di [DATE] (ne restano solo 7!)" at bounding box center [212, 133] width 108 height 5
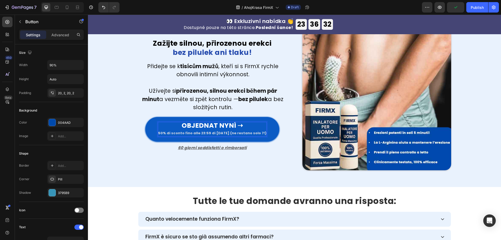
scroll to position [1175, 0]
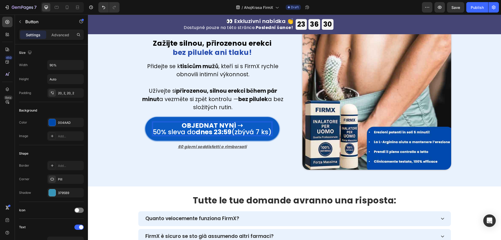
drag, startPoint x: 151, startPoint y: 131, endPoint x: 278, endPoint y: 133, distance: 127.4
click at [278, 133] on div "OBJEDNAT NYNÍ ➝ 50% sleva do dnes 23:59 (zbývá 7 ks) Button 13" at bounding box center [212, 128] width 149 height 23
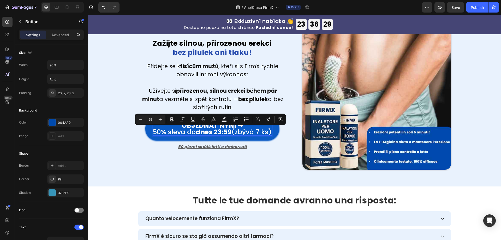
click at [151, 120] on input "25" at bounding box center [150, 119] width 10 height 6
type input "13"
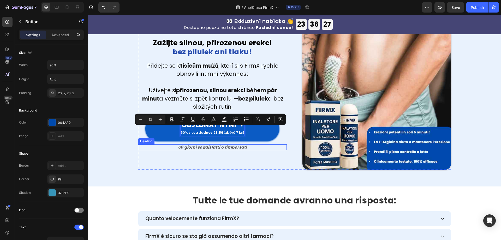
click at [265, 152] on div "Zažijte silnou, přirozenou erekci bez pilulek ani tlaku! Heading Přidejte se k …" at bounding box center [212, 95] width 149 height 149
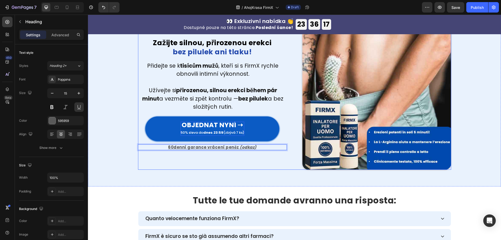
click at [231, 160] on div "Zažijte silnou, přirozenou erekci bez pilulek ani tlaku! Heading Přidejte se k …" at bounding box center [212, 95] width 149 height 149
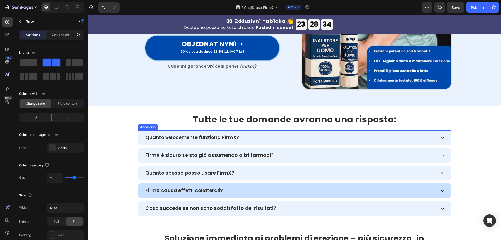
scroll to position [1284, 0]
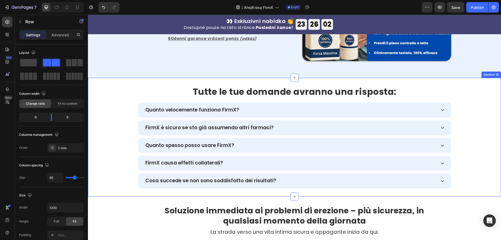
click at [242, 92] on strong "Tutte le tue domande avranno una risposta:" at bounding box center [295, 92] width 204 height 12
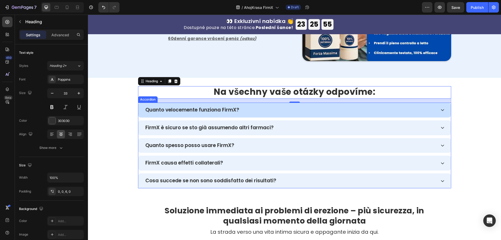
click at [225, 110] on p "Quanto velocemente funziona FirmX?" at bounding box center [192, 110] width 94 height 6
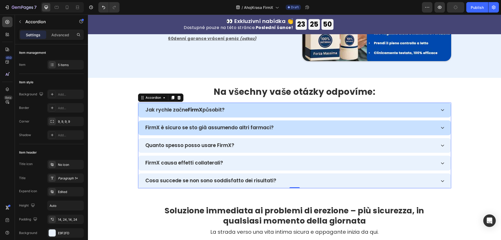
click at [228, 127] on p "FirmX è sicuro se sto già assumendo altri farmaci?" at bounding box center [209, 128] width 128 height 6
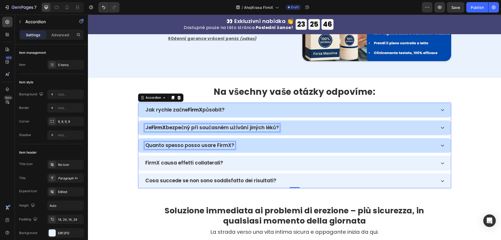
click at [193, 142] on div "Quanto spesso posso usare FirmX?" at bounding box center [190, 146] width 91 height 8
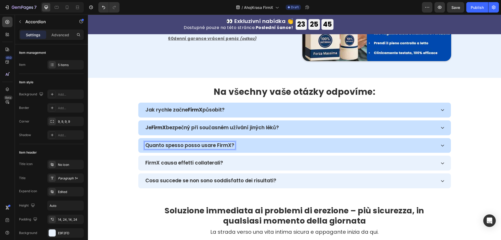
click at [193, 143] on p "Quanto spesso posso usare FirmX?" at bounding box center [189, 146] width 89 height 6
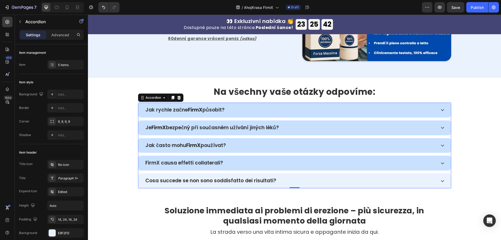
click at [204, 163] on p "FirmX causa effetti collaterali?" at bounding box center [184, 163] width 78 height 6
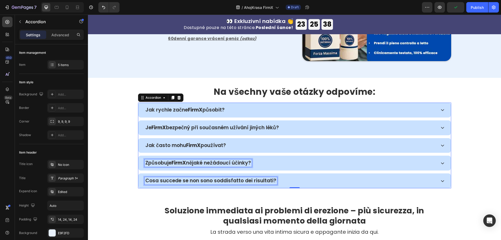
click at [216, 179] on p "Cosa succede se non sono soddisfatto dei risultati?" at bounding box center [210, 181] width 131 height 6
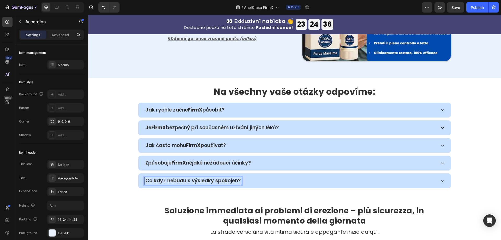
click at [246, 113] on div "Jak rychle začne FirmX působit?" at bounding box center [291, 110] width 292 height 8
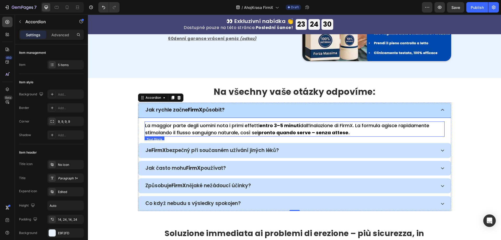
click at [250, 129] on p "La maggior parte degli uomini nota i primi effetti entro 3–5 minuti dall’inalaz…" at bounding box center [294, 129] width 299 height 14
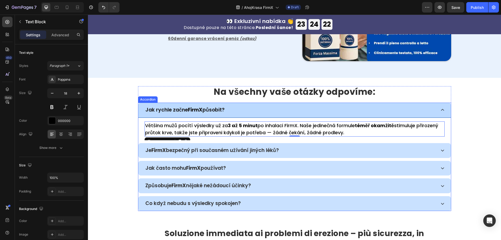
drag, startPoint x: 317, startPoint y: 153, endPoint x: 203, endPoint y: 155, distance: 114.1
click at [317, 153] on div "Je FirmX bezpečný při současném užívání jiných léků?" at bounding box center [291, 151] width 292 height 8
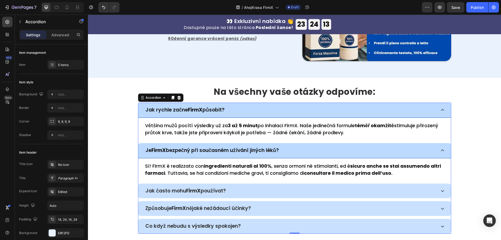
click at [343, 114] on div "Jak rychle začne FirmX působit?" at bounding box center [294, 110] width 313 height 15
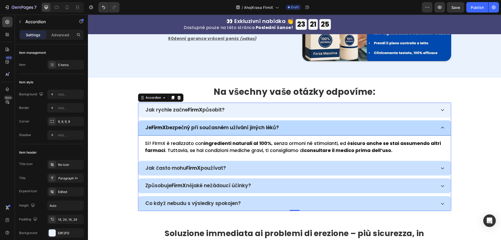
click at [252, 110] on div "Jak rychle začne FirmX působit?" at bounding box center [291, 110] width 292 height 8
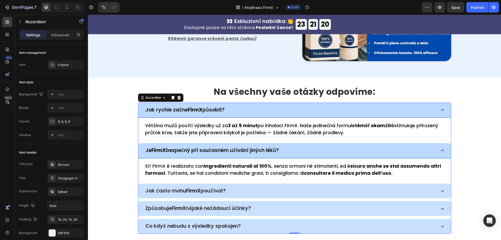
click at [171, 176] on p "Sì! FirmX è realizzato con ingredienti naturali al 100% , senza ormoni né stimo…" at bounding box center [294, 169] width 299 height 14
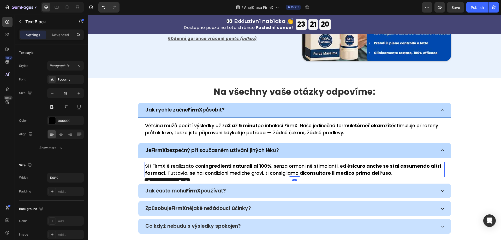
click at [166, 169] on p "Sì! FirmX è realizzato con ingredienti naturali al 100% , senza ormoni né stimo…" at bounding box center [294, 169] width 299 height 14
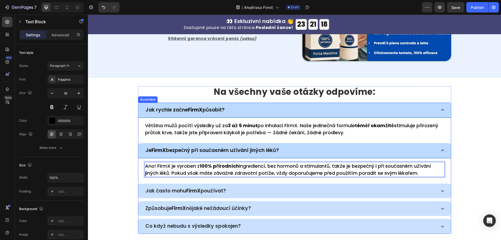
scroll to position [1310, 0]
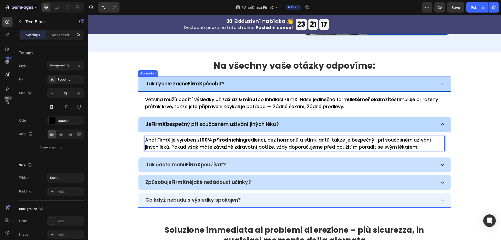
click at [250, 165] on div "Jak často mohu FirmX používat?" at bounding box center [291, 165] width 292 height 8
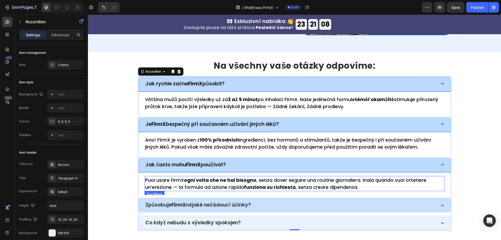
click at [202, 183] on strong "ogni volta che ne hai bisogno" at bounding box center [220, 180] width 72 height 7
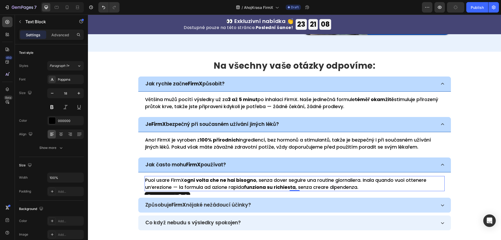
click at [202, 183] on strong "ogni volta che ne hai bisogno" at bounding box center [220, 180] width 72 height 7
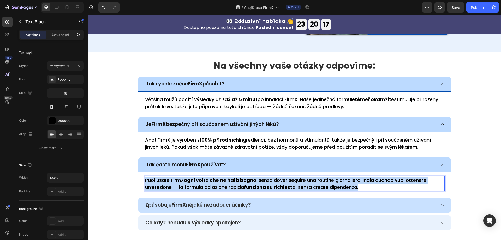
click at [194, 184] on p "Puoi usare FirmX ogni volta che ne hai bisogno , senza dover seguire una routin…" at bounding box center [294, 183] width 299 height 14
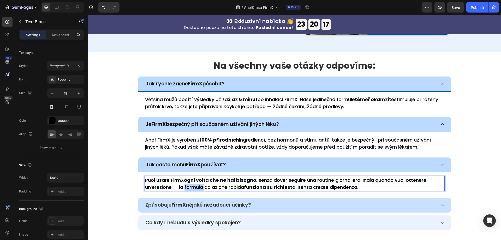
click at [194, 184] on p "Puoi usare FirmX ogni volta che ne hai bisogno , senza dover seguire una routin…" at bounding box center [294, 183] width 299 height 14
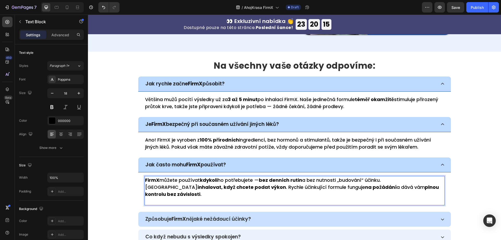
scroll to position [1336, 0]
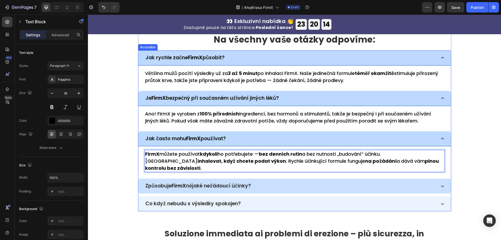
click at [274, 182] on div "Způsobuje FirmX nějaké nežádoucí účinky?" at bounding box center [291, 186] width 292 height 8
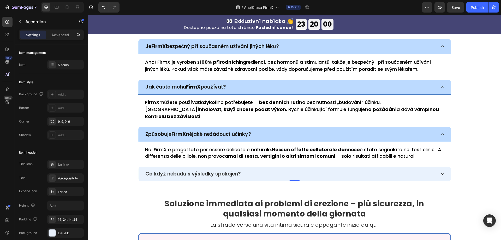
scroll to position [1388, 0]
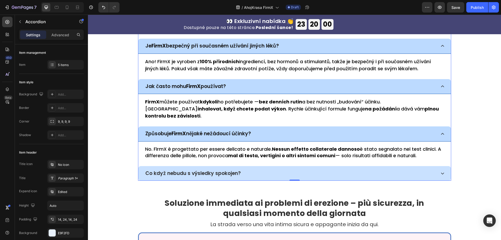
click at [267, 170] on div "Co když nebudu s výsledky spokojen?" at bounding box center [291, 174] width 292 height 8
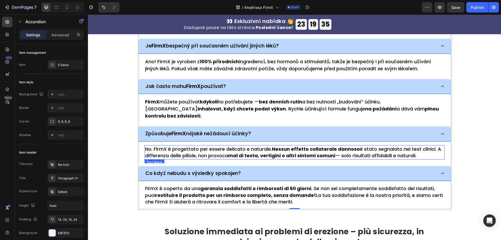
click at [187, 146] on p "No. FirmX è progettato per essere delicato e naturale. Nessun effetto collatera…" at bounding box center [294, 152] width 299 height 13
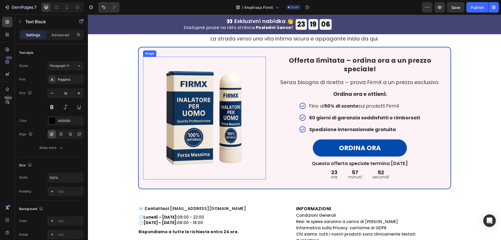
scroll to position [1476, 0]
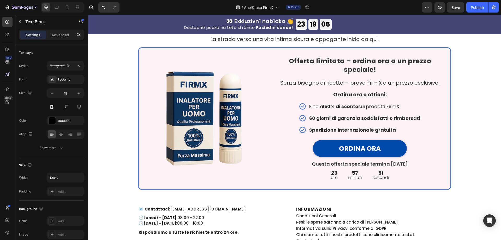
click at [454, 11] on button "Save" at bounding box center [455, 7] width 17 height 10
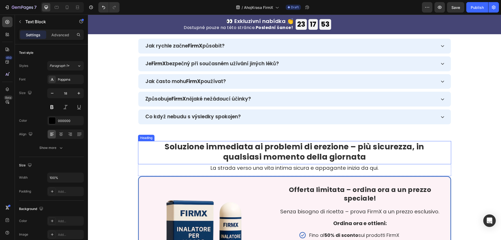
scroll to position [1336, 0]
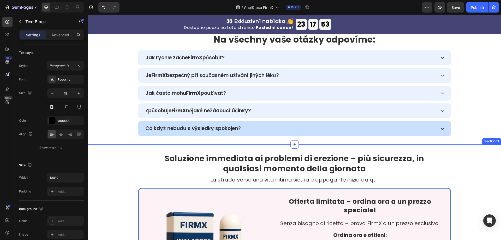
click at [242, 129] on div "Co když nebudu s výsledky spokojen?" at bounding box center [291, 129] width 292 height 8
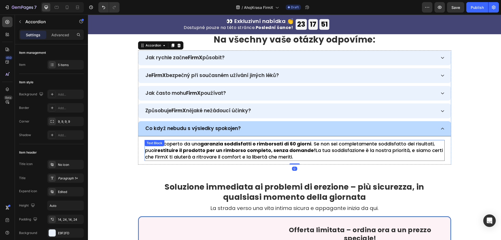
click at [160, 149] on div "FirmX è coperto da una garanzia soddisfatti o rimborsati di 60 giorni . Se non …" at bounding box center [295, 150] width 300 height 21
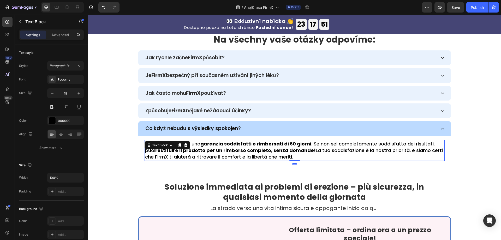
click at [160, 149] on div "Text Block" at bounding box center [168, 145] width 46 height 8
click at [175, 153] on strong "restituire il prodotto per un rimborso completo, senza domande!" at bounding box center [235, 150] width 161 height 7
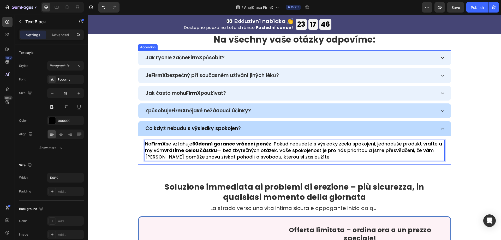
click at [273, 111] on div "Způsobuje FirmX nějaké nežádoucí účinky?" at bounding box center [291, 111] width 292 height 8
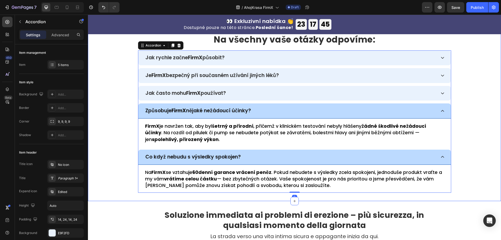
click at [116, 135] on div "Na všechny vaše otázky odpovíme: Heading Jak rychle začne FirmX působit? Je Fir…" at bounding box center [294, 113] width 413 height 159
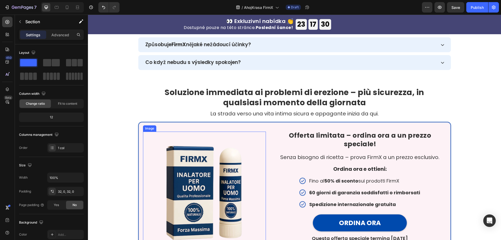
scroll to position [1393, 0]
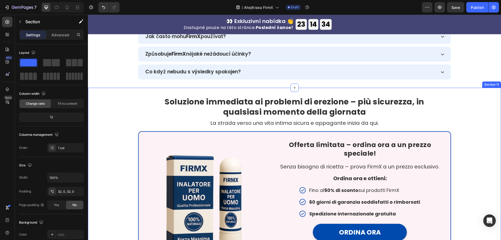
drag, startPoint x: 112, startPoint y: 147, endPoint x: 127, endPoint y: 151, distance: 15.6
click at [112, 147] on div "Soluzione immediata ai problemi di erezione – più sicurezza, in qualsiasi momen…" at bounding box center [294, 185] width 405 height 178
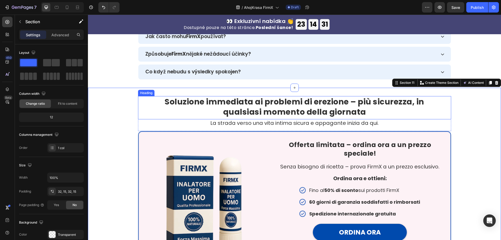
click at [250, 108] on strong "Soluzione immediata ai problemi di erezione – più sicurezza, in qualsiasi momen…" at bounding box center [295, 106] width 260 height 21
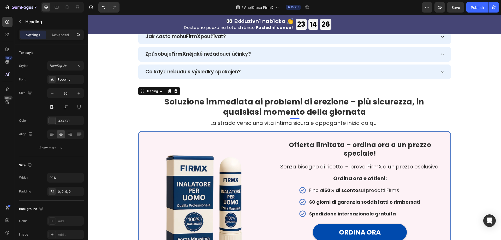
click at [296, 102] on strong "Soluzione immediata ai problemi di erezione – più sicurezza, in qualsiasi momen…" at bounding box center [295, 106] width 260 height 21
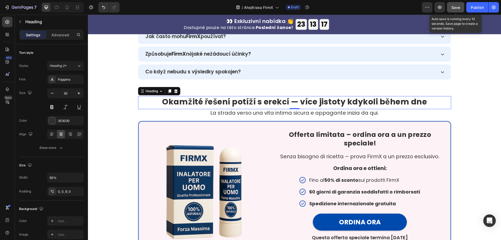
click at [453, 7] on span "Save" at bounding box center [456, 7] width 9 height 4
